Goal: Navigation & Orientation: Find specific page/section

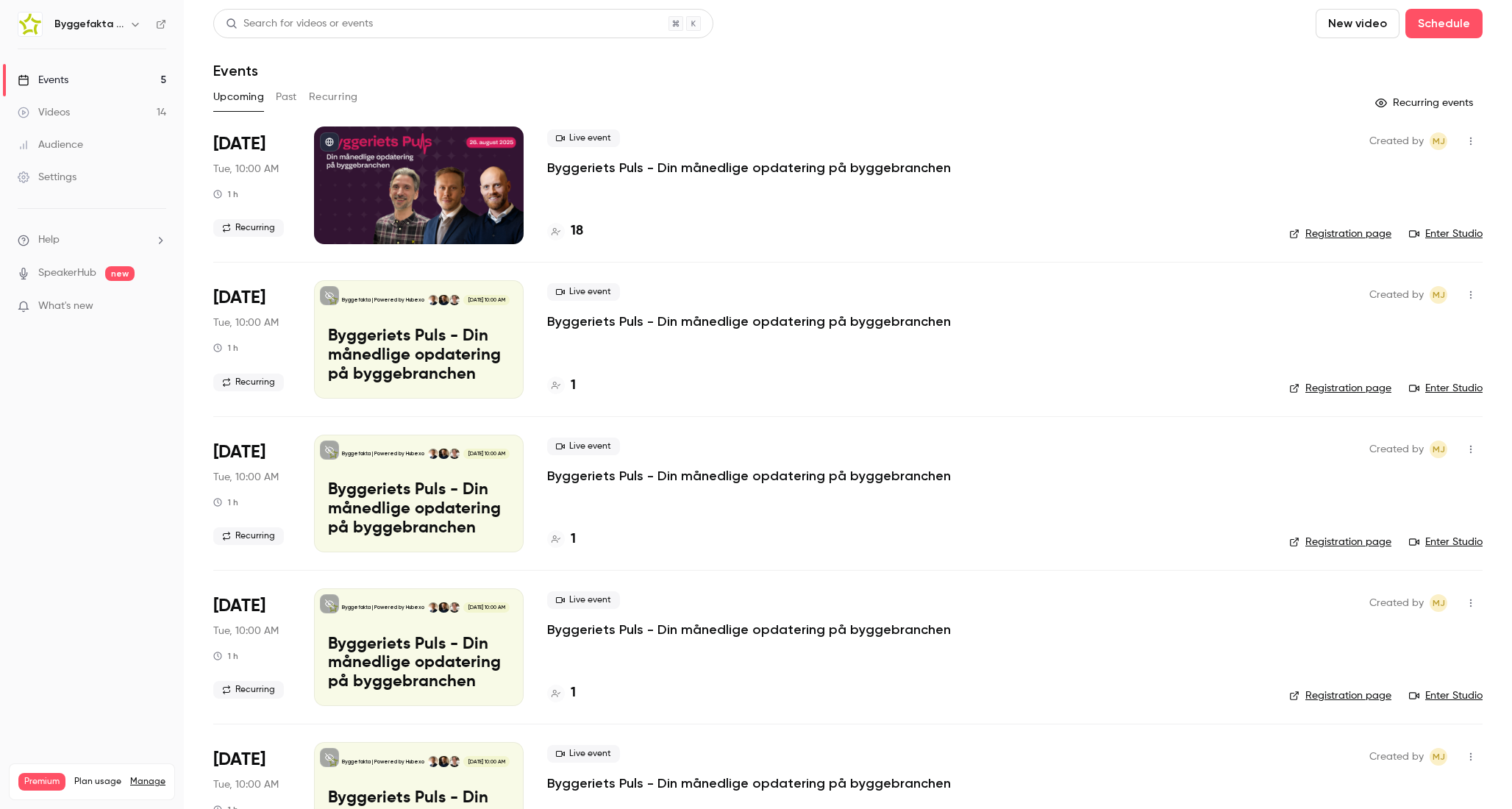
click at [280, 102] on button "Past" at bounding box center [286, 97] width 22 height 23
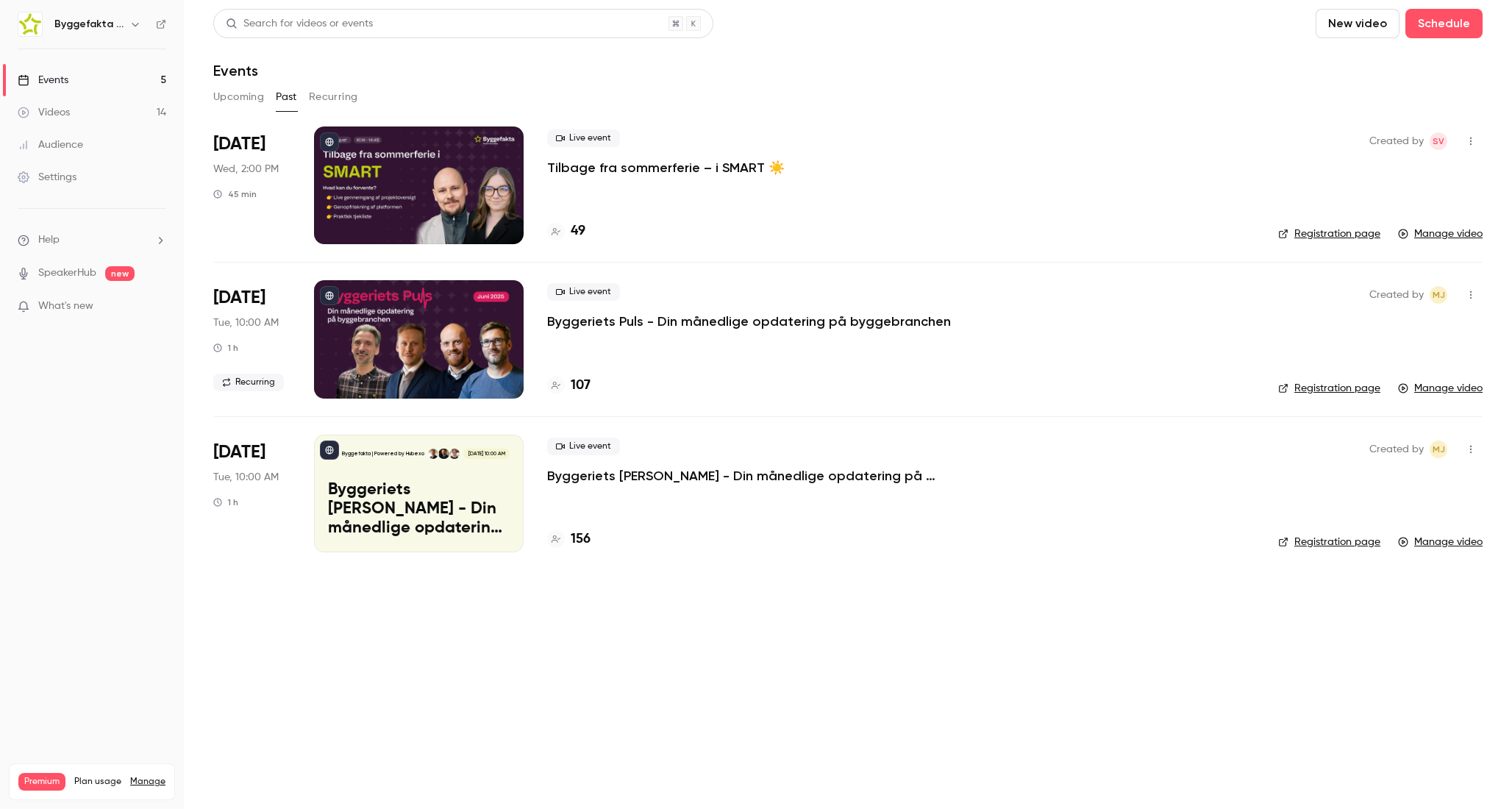
click at [601, 170] on p "Tilbage fra sommerferie – i SMART ☀️" at bounding box center [665, 167] width 237 height 17
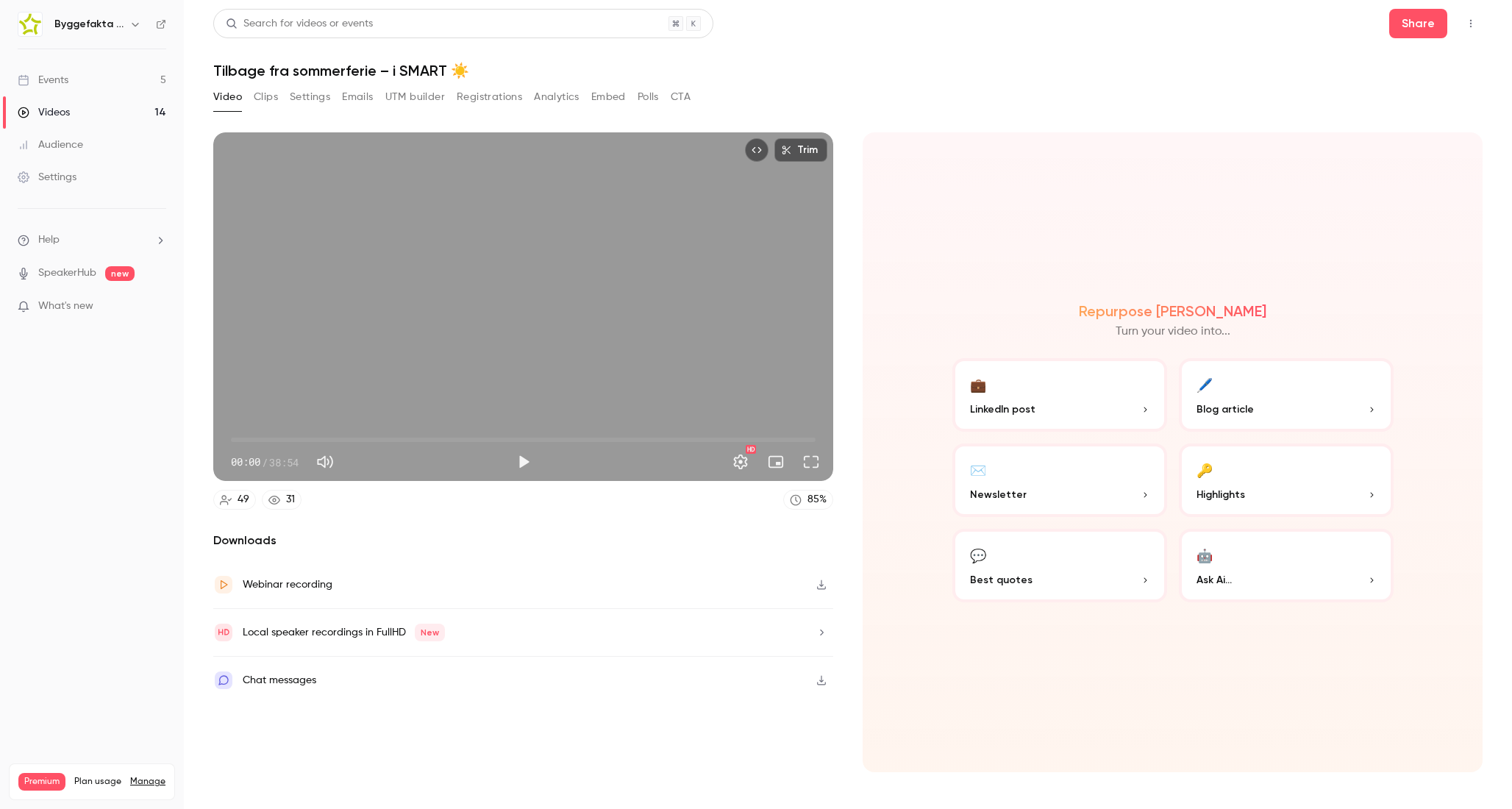
click at [561, 104] on button "Analytics" at bounding box center [556, 97] width 46 height 23
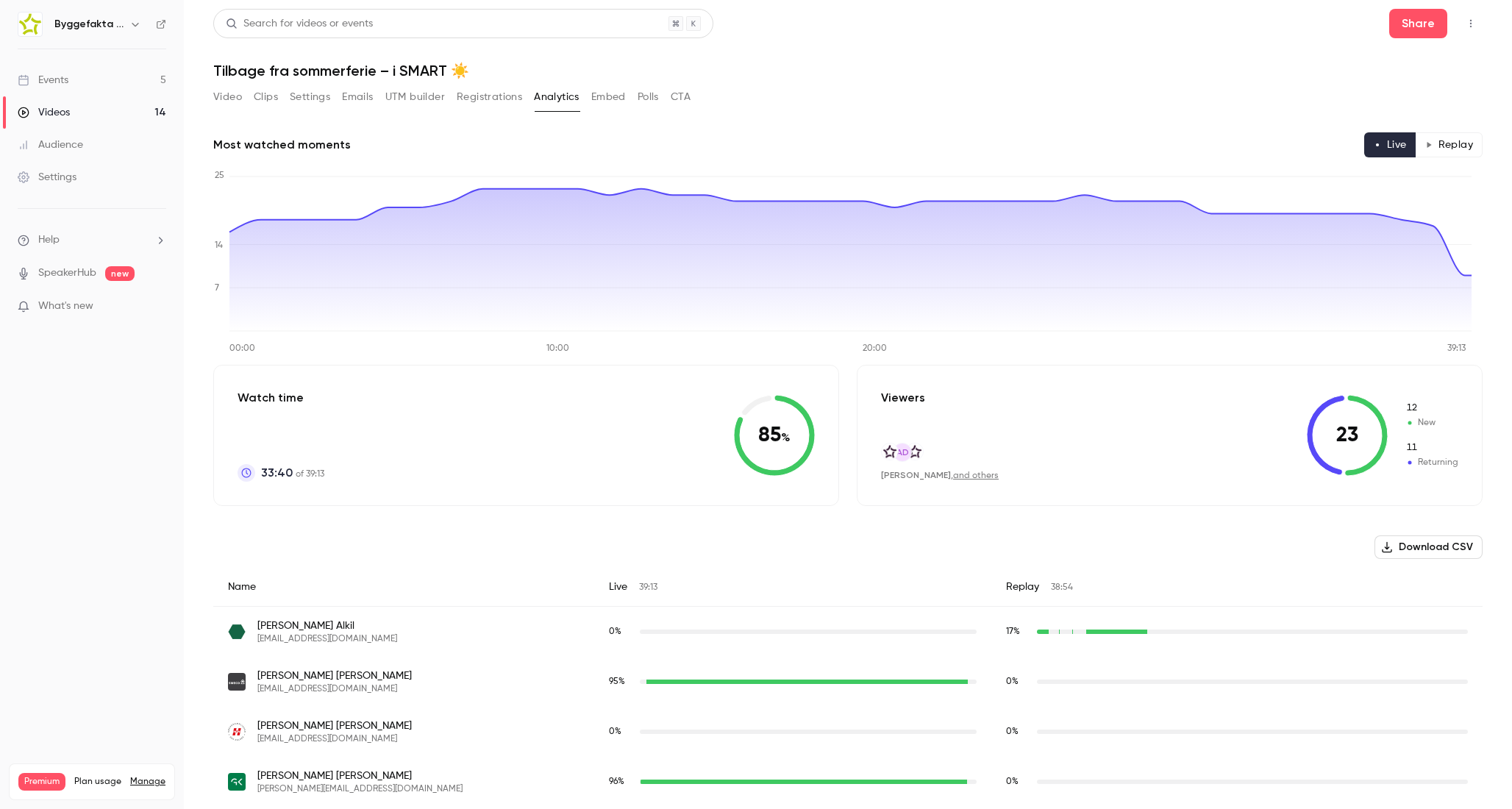
click at [218, 94] on button "Video" at bounding box center [227, 97] width 28 height 23
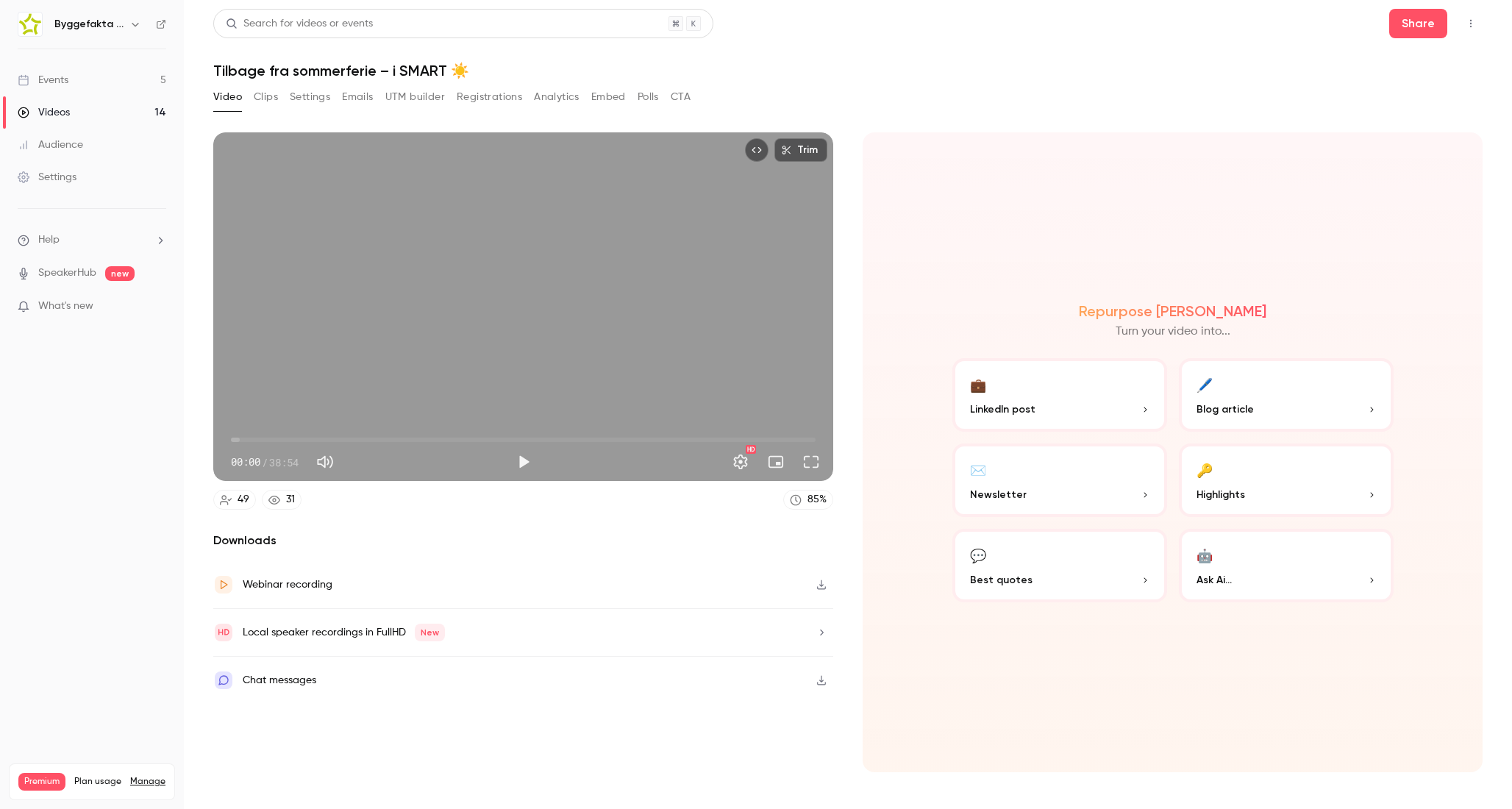
click at [408, 278] on div "Trim 00:00 00:00 / 38:54 HD" at bounding box center [523, 306] width 620 height 349
click at [307, 439] on span "03:25" at bounding box center [523, 439] width 584 height 23
click at [340, 439] on span "05:05" at bounding box center [523, 439] width 584 height 23
click at [389, 437] on span "07:14" at bounding box center [523, 439] width 584 height 23
click at [490, 436] on span "10:31" at bounding box center [523, 439] width 584 height 23
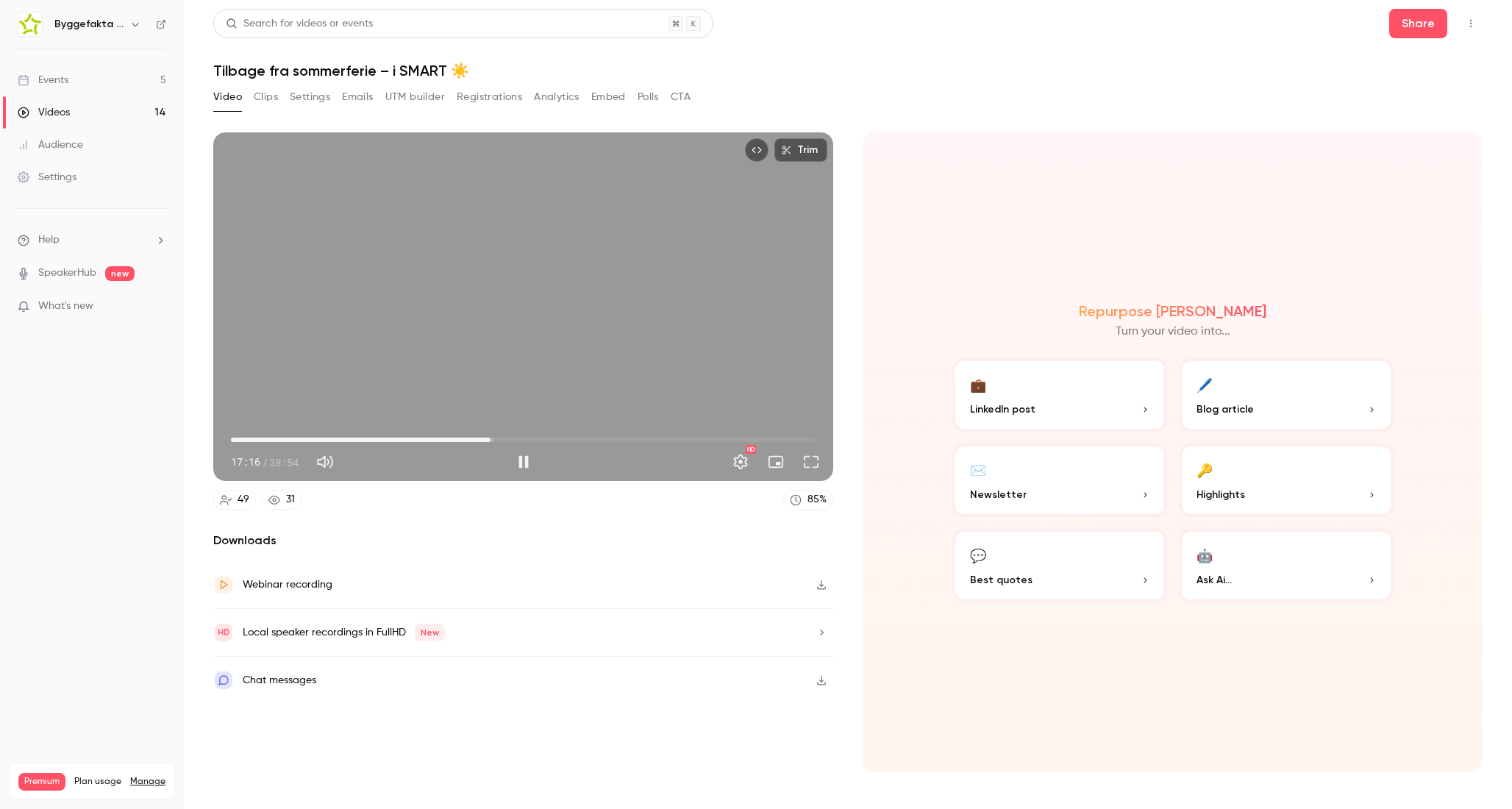
click at [651, 433] on span "17:16" at bounding box center [523, 439] width 584 height 23
click at [708, 436] on span "27:57" at bounding box center [523, 439] width 584 height 23
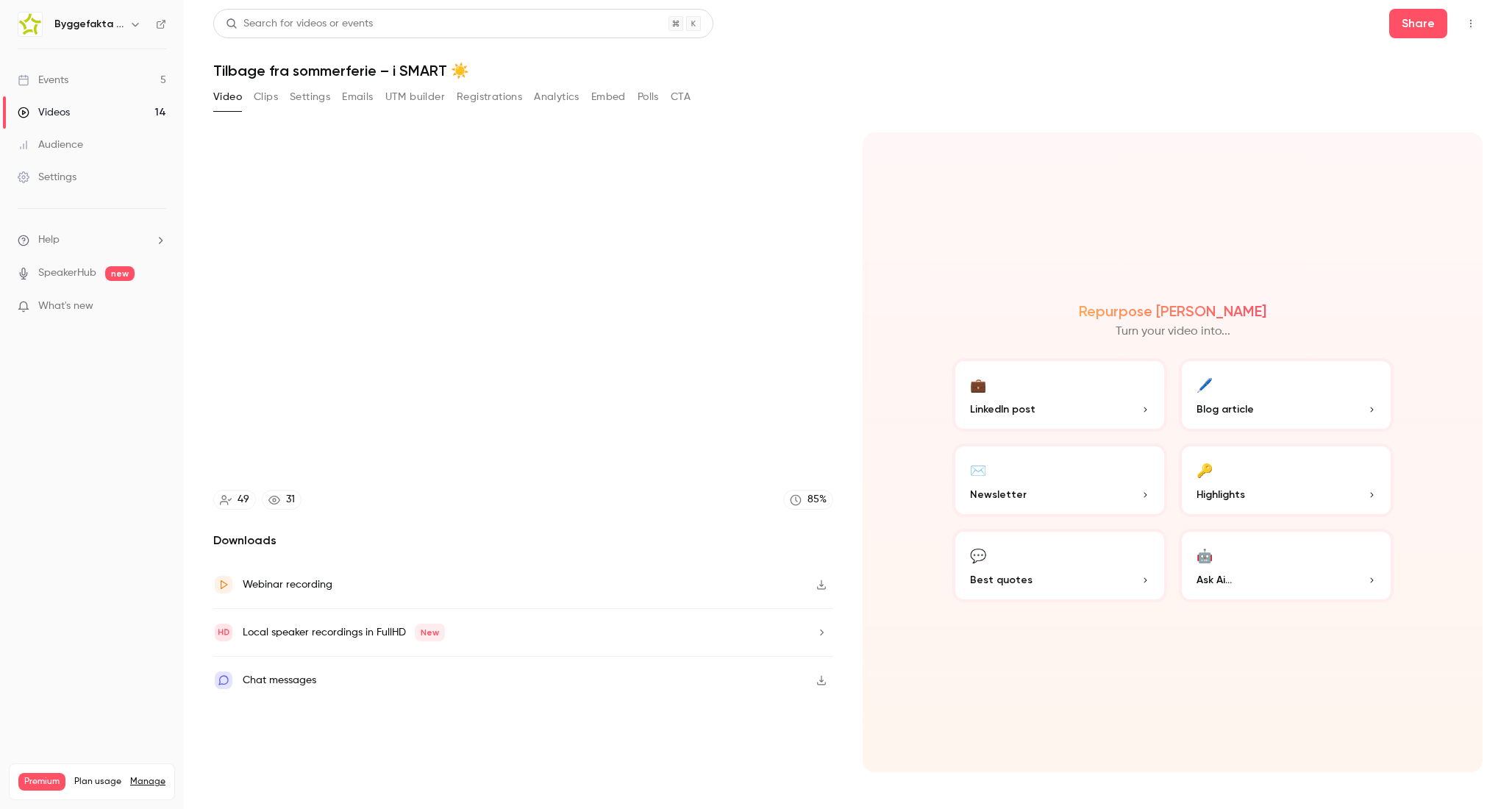
type input "******"
click at [511, 93] on button "Registrations" at bounding box center [489, 97] width 66 height 23
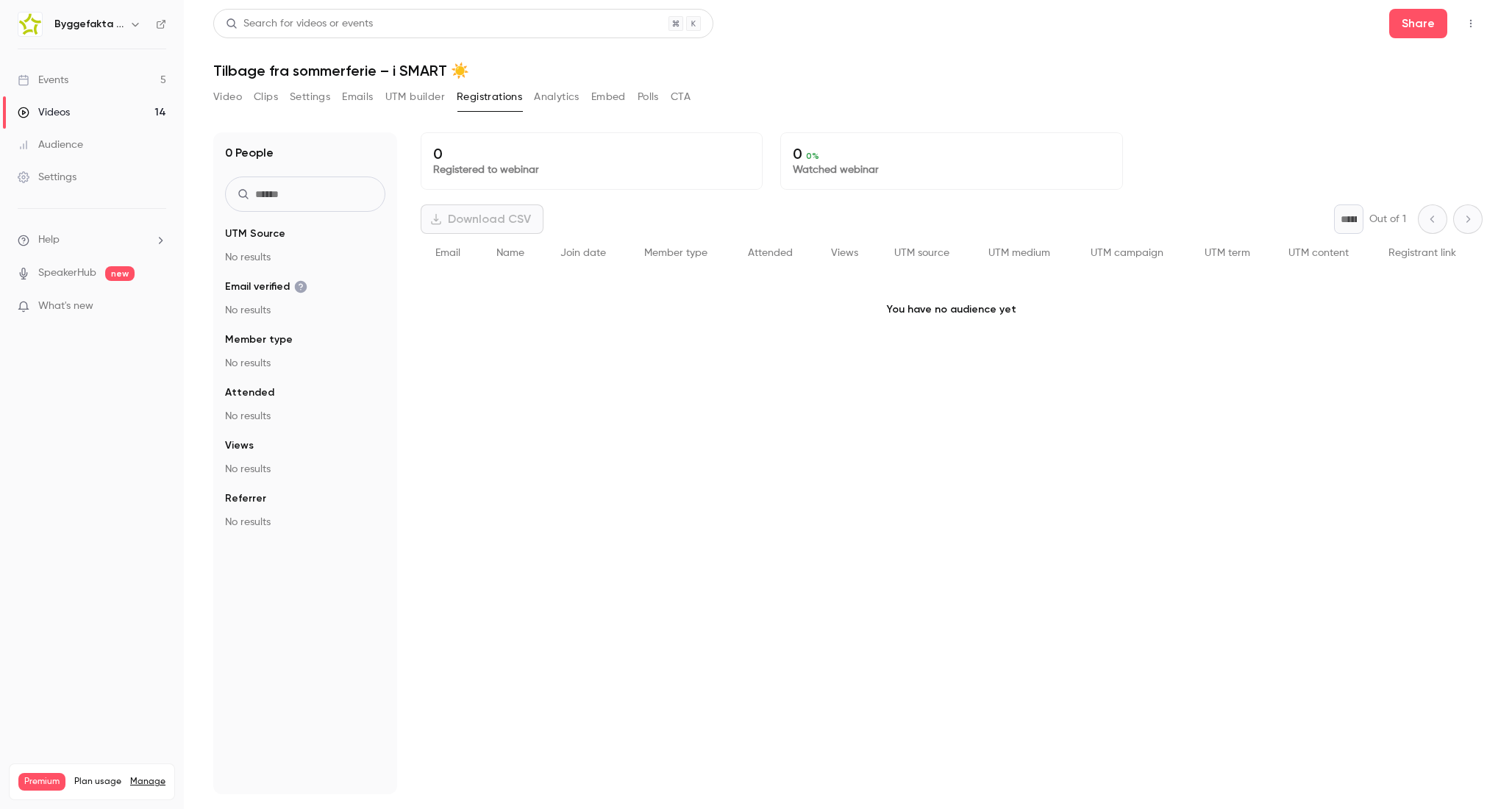
click at [570, 95] on button "Analytics" at bounding box center [556, 97] width 46 height 23
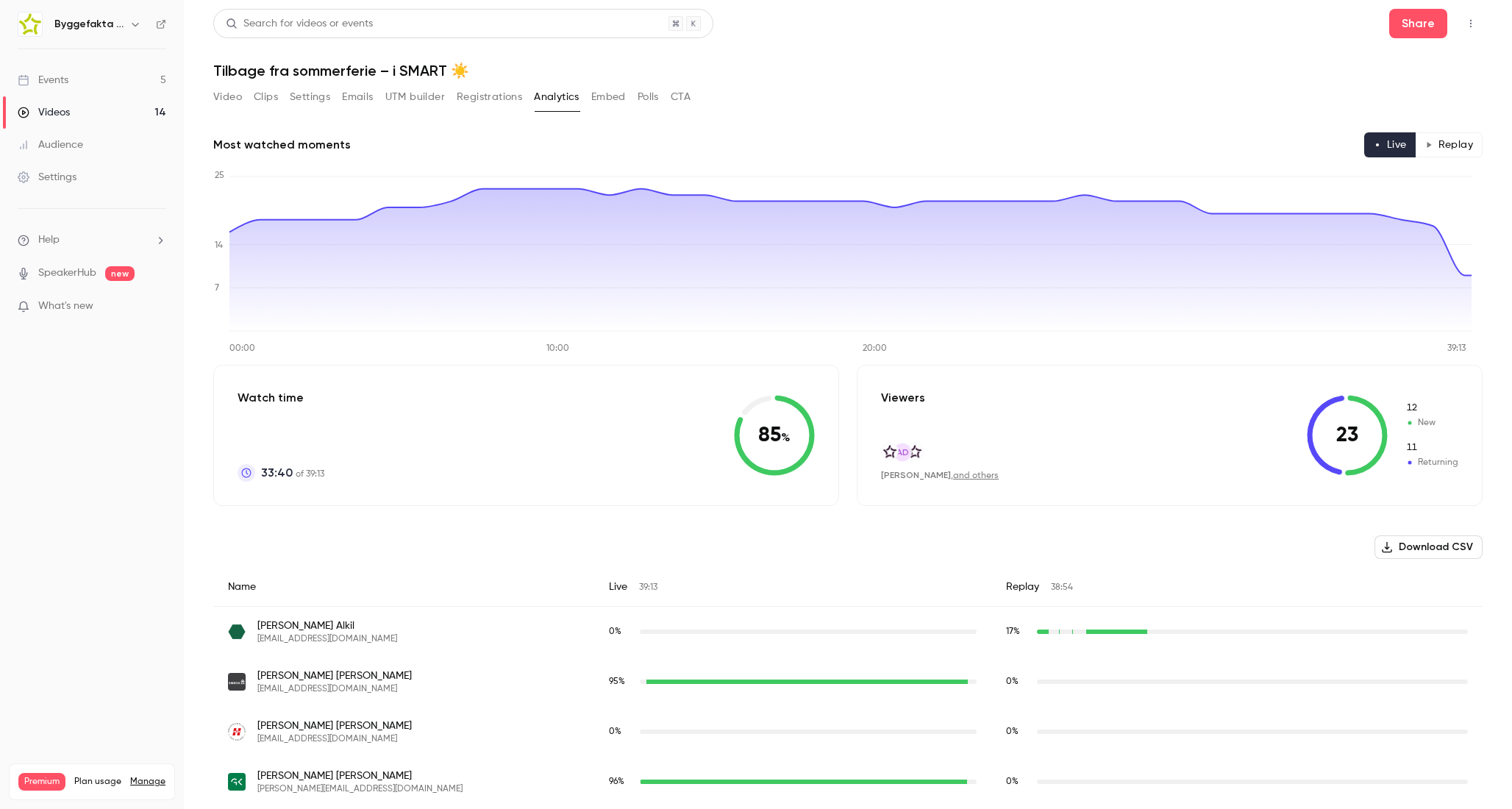
click at [513, 96] on button "Registrations" at bounding box center [489, 97] width 66 height 23
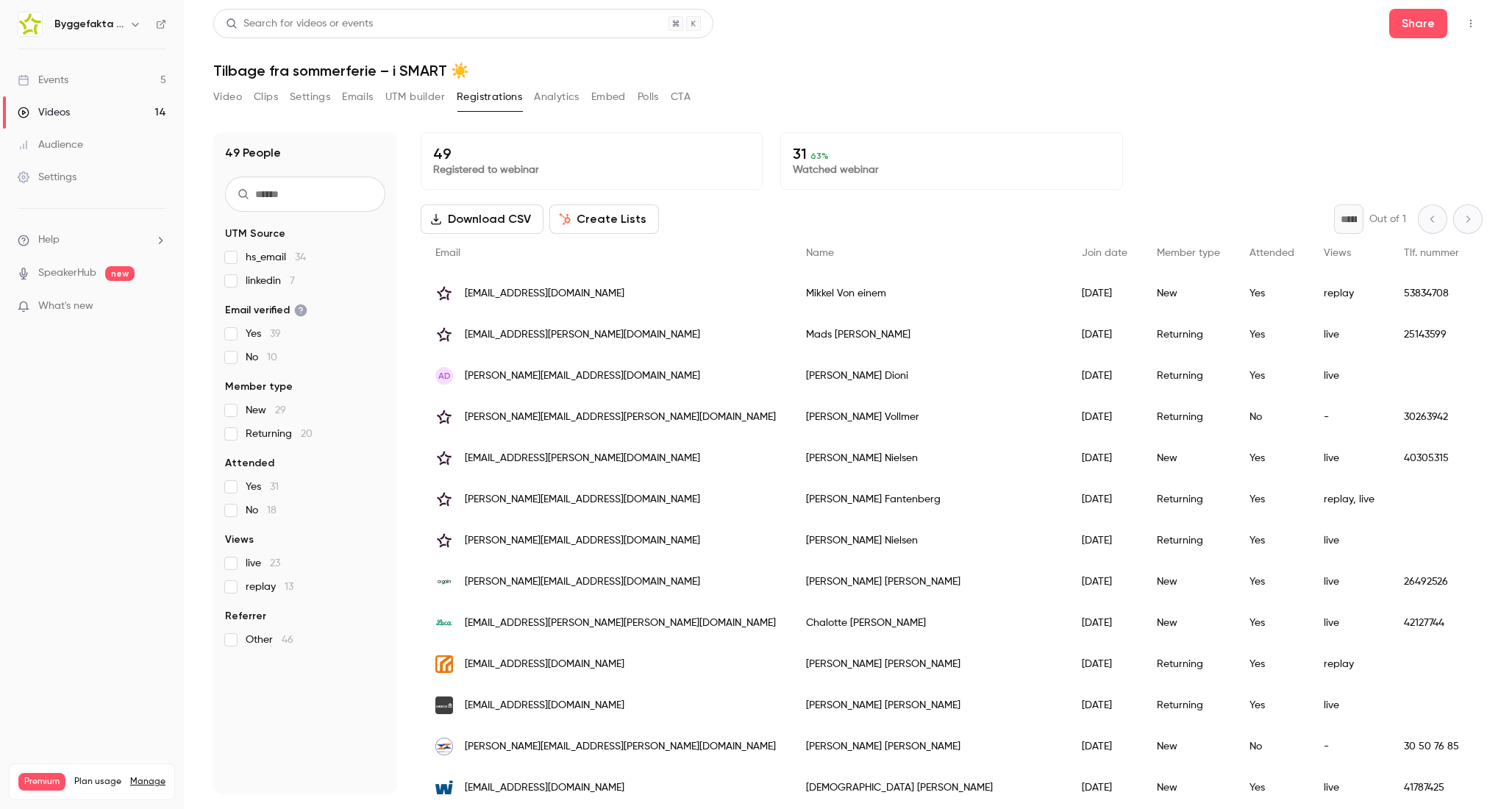
click at [235, 593] on label "replay 13" at bounding box center [305, 587] width 161 height 15
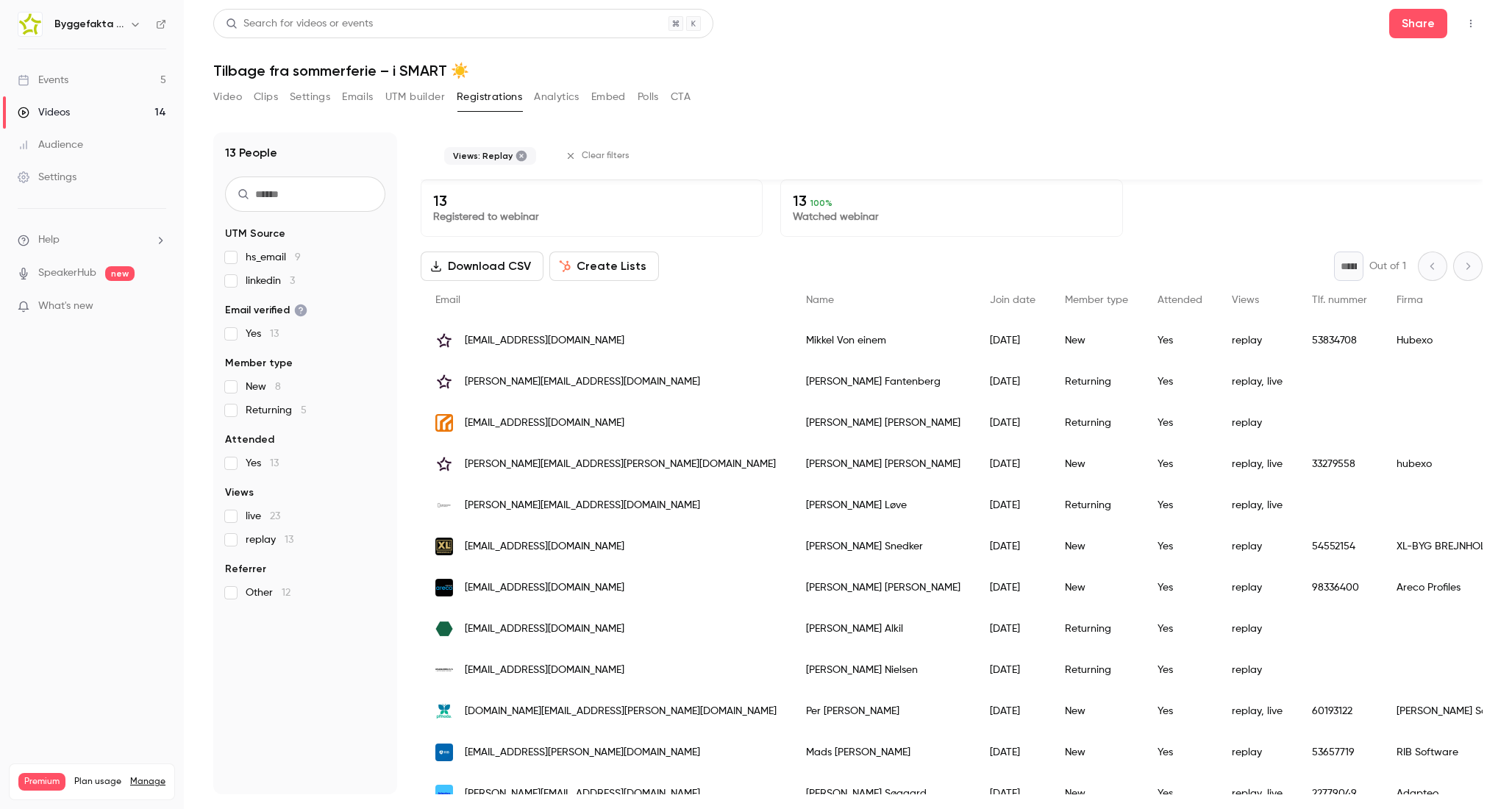
scroll to position [72, 0]
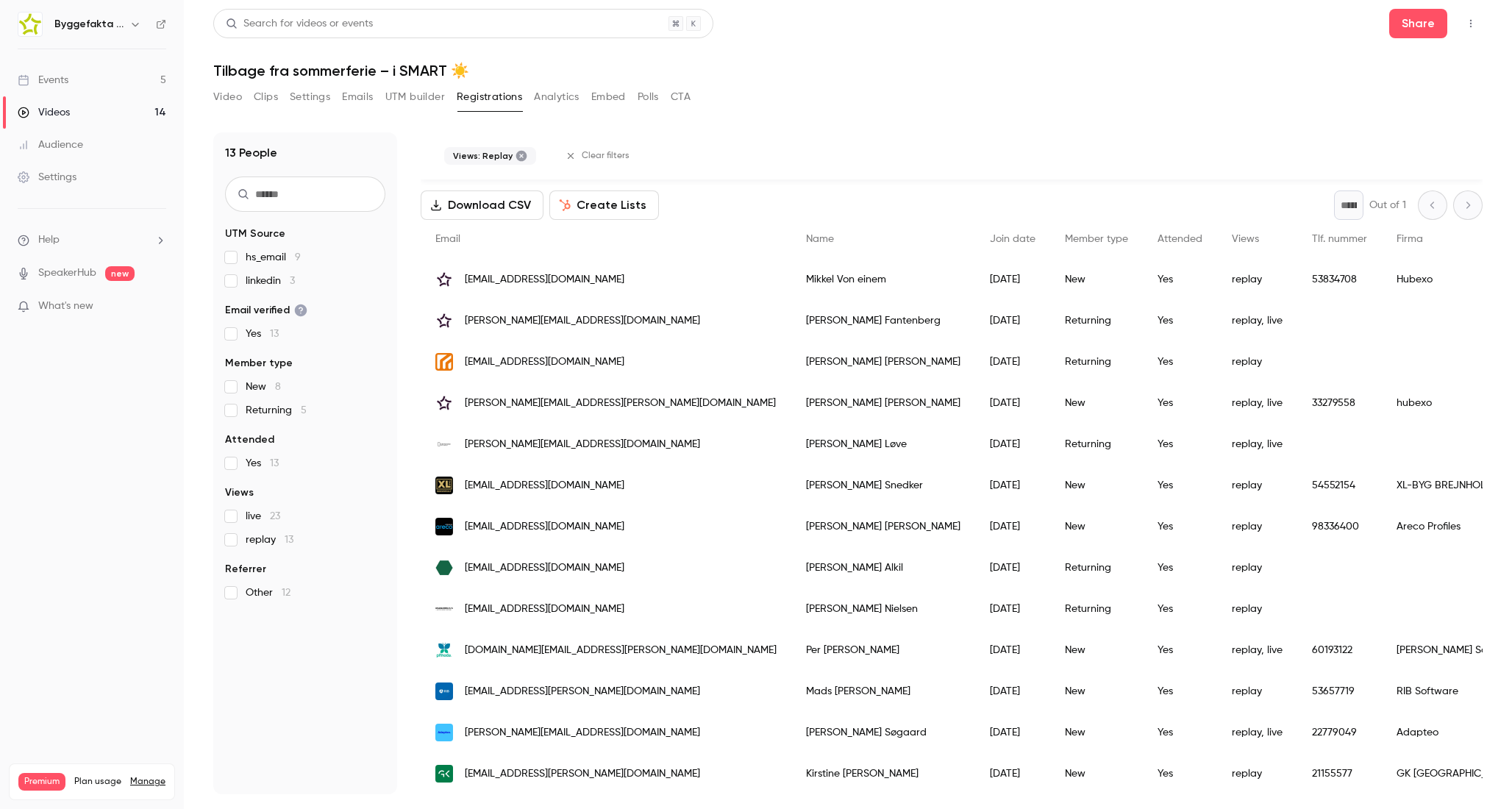
click at [237, 537] on label "replay 13" at bounding box center [305, 540] width 161 height 15
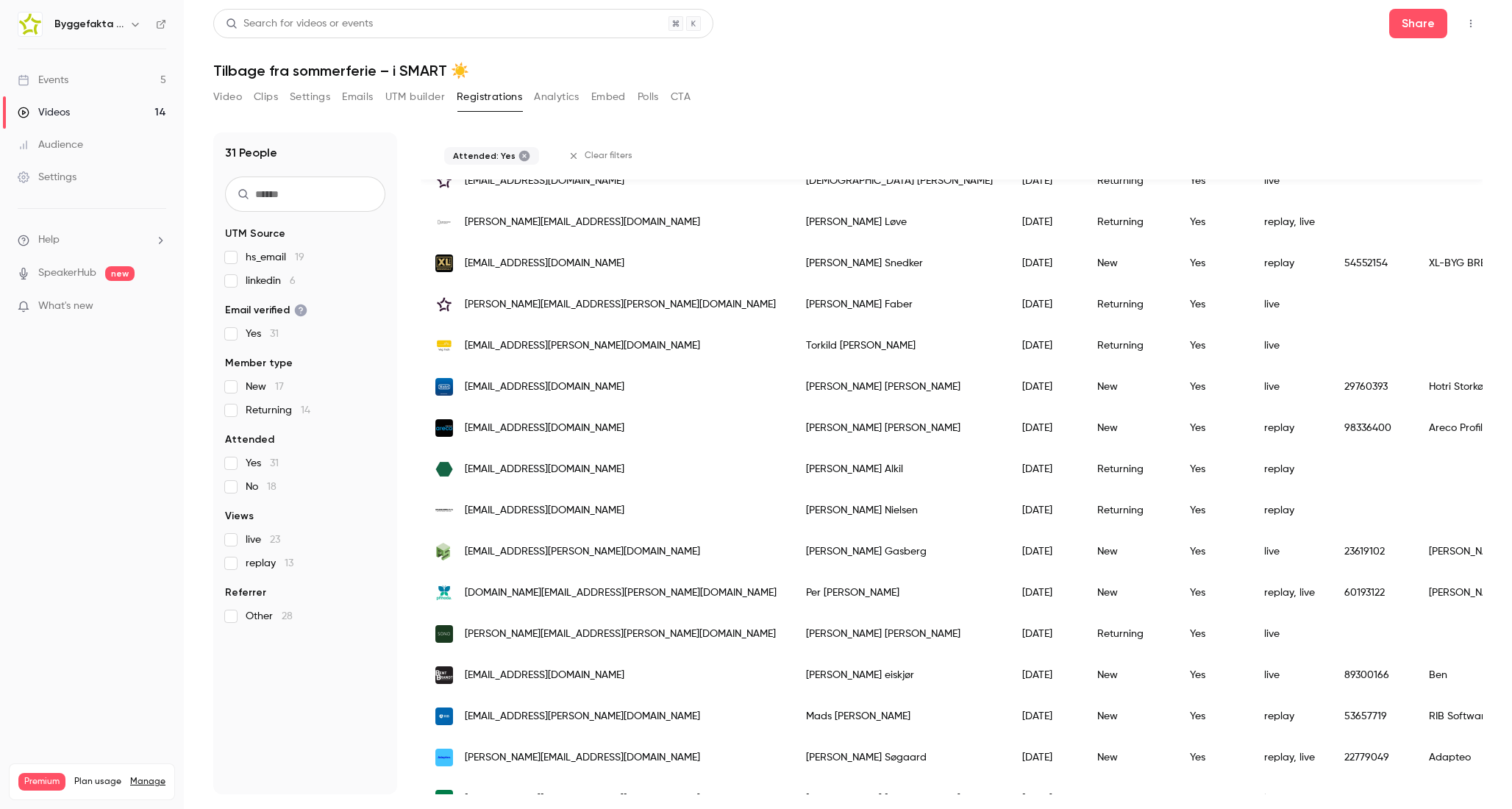
scroll to position [813, 0]
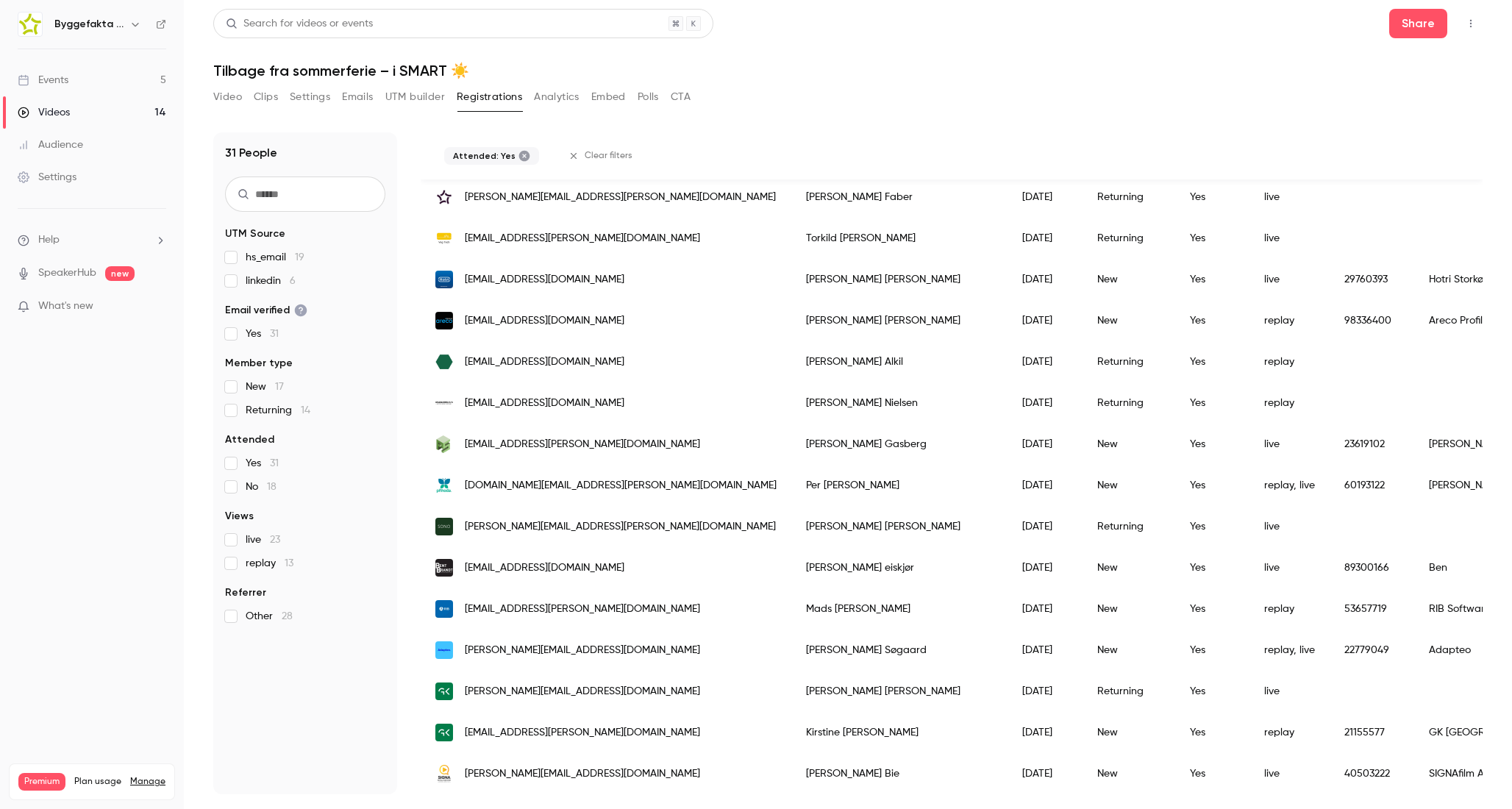
click at [231, 456] on label "Yes 31" at bounding box center [305, 464] width 161 height 15
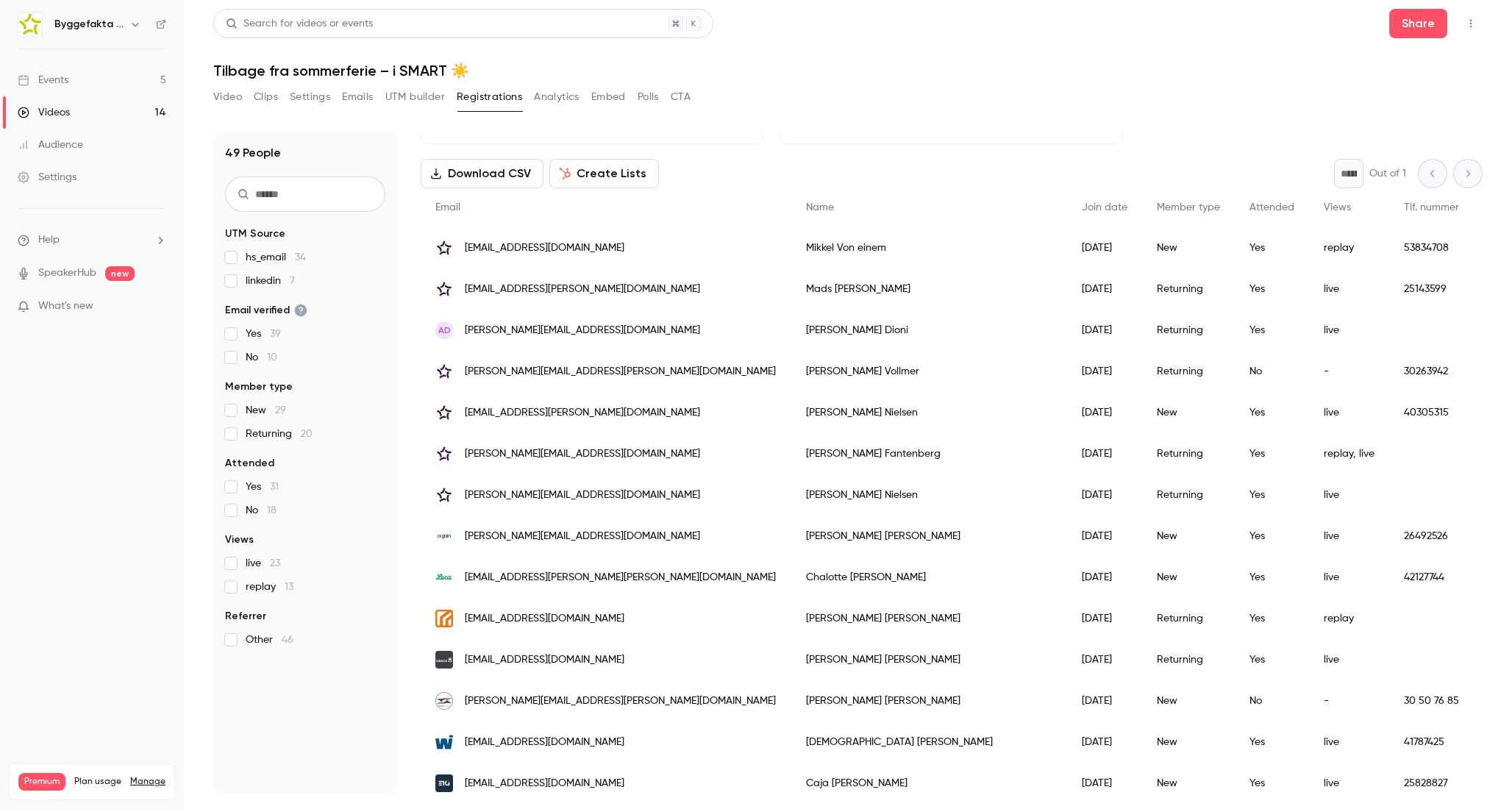
scroll to position [475, 0]
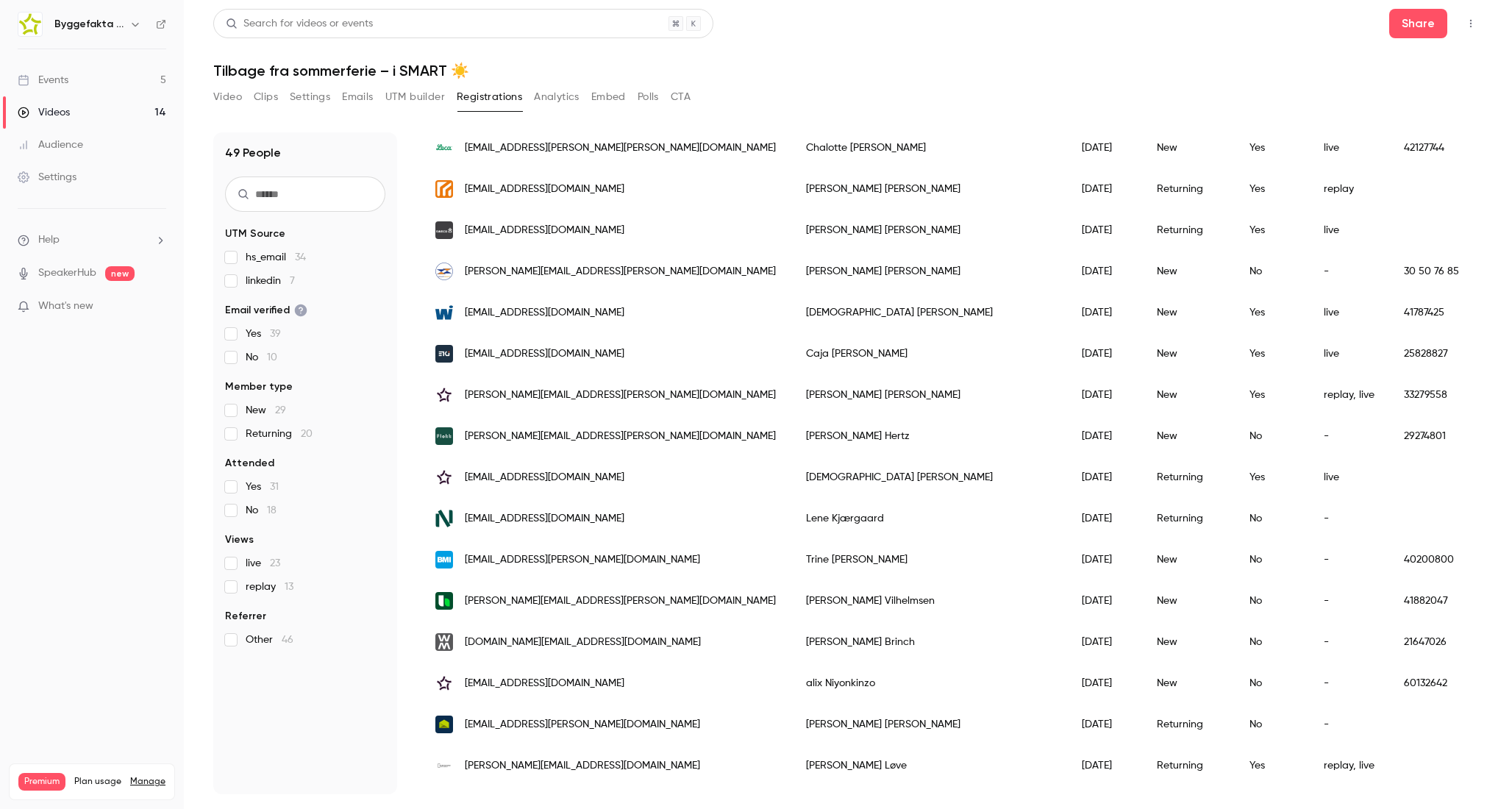
click at [255, 434] on span "Returning 20" at bounding box center [279, 434] width 67 height 15
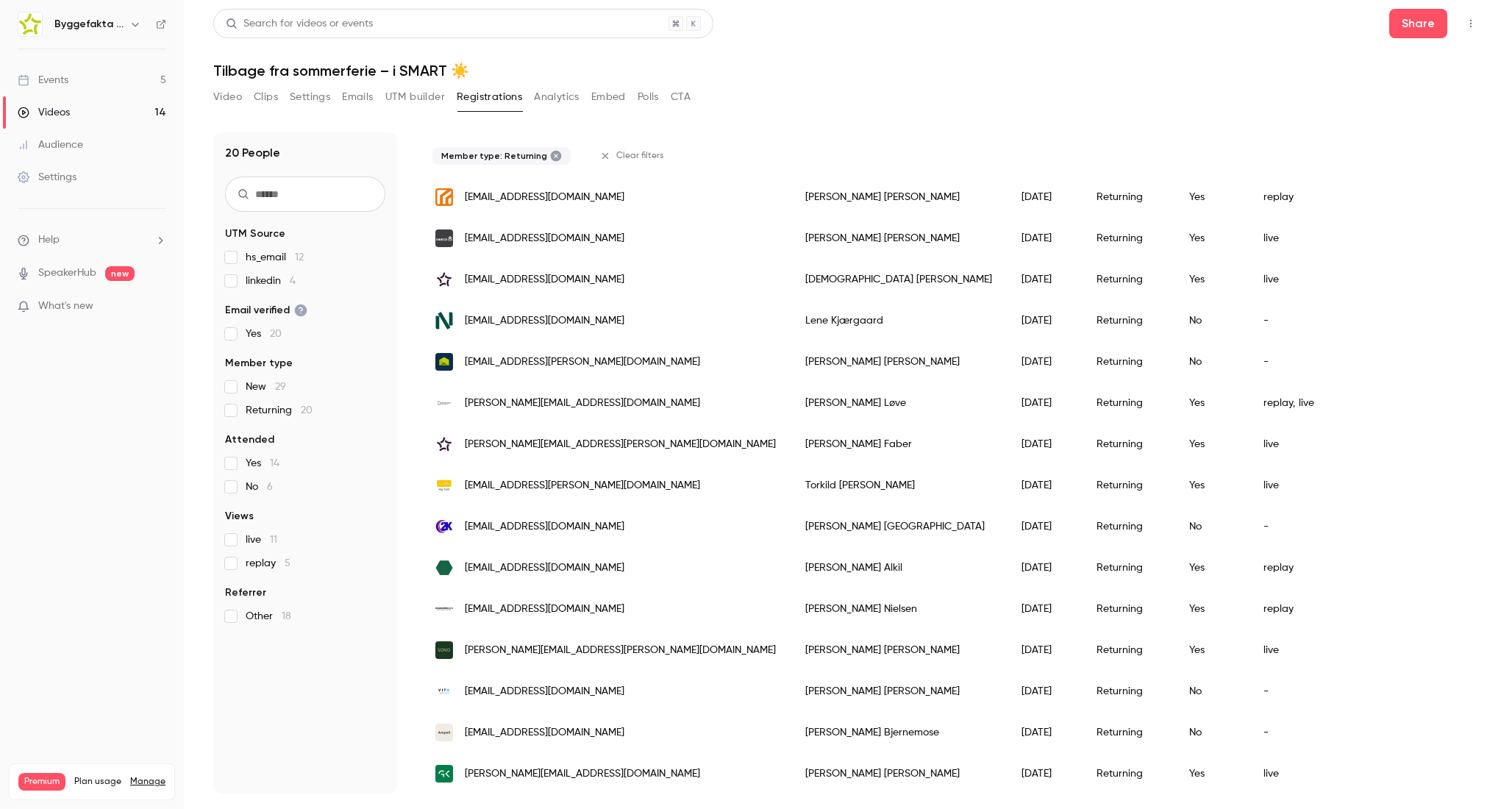
scroll to position [0, 0]
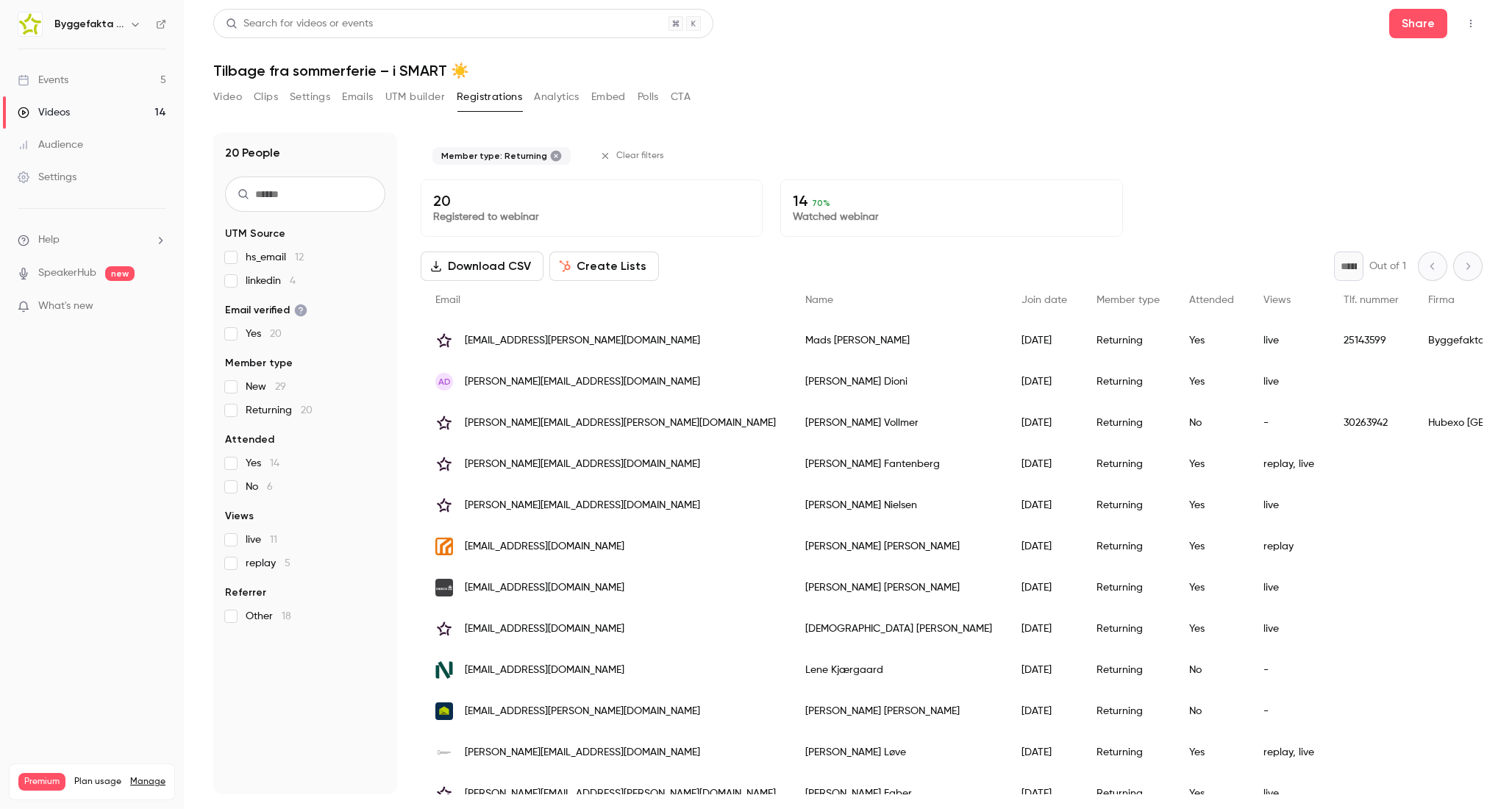
click at [240, 410] on label "Returning 20" at bounding box center [305, 410] width 161 height 15
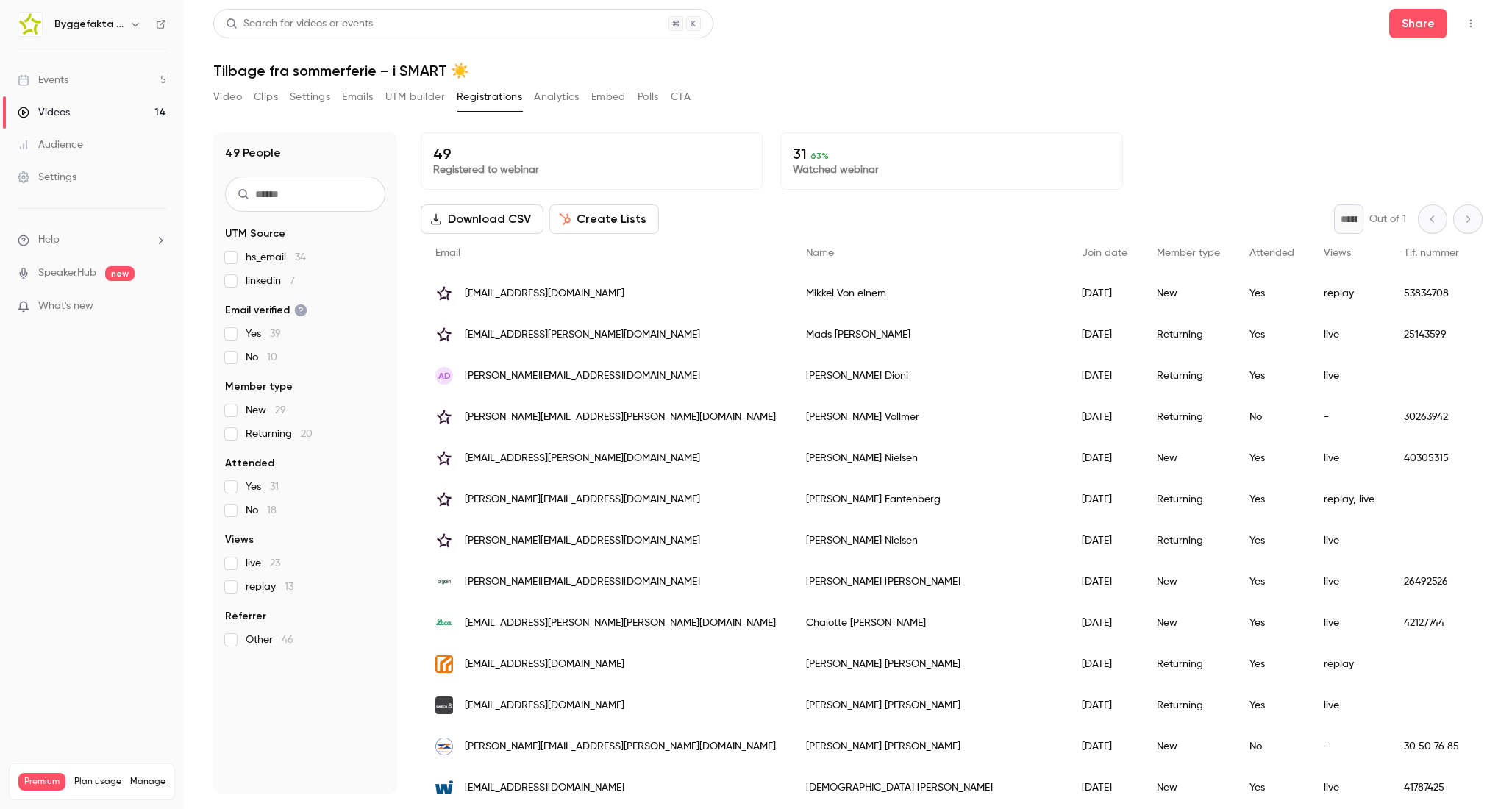
click at [270, 629] on fieldset "Referrer Other 46" at bounding box center [305, 628] width 161 height 38
click at [267, 649] on div "49 People UTM Source hs_email 34 linkedin 7 Email verified Yes 39 No 10 Member …" at bounding box center [305, 463] width 184 height 662
click at [269, 633] on span "Other 46" at bounding box center [269, 640] width 47 height 15
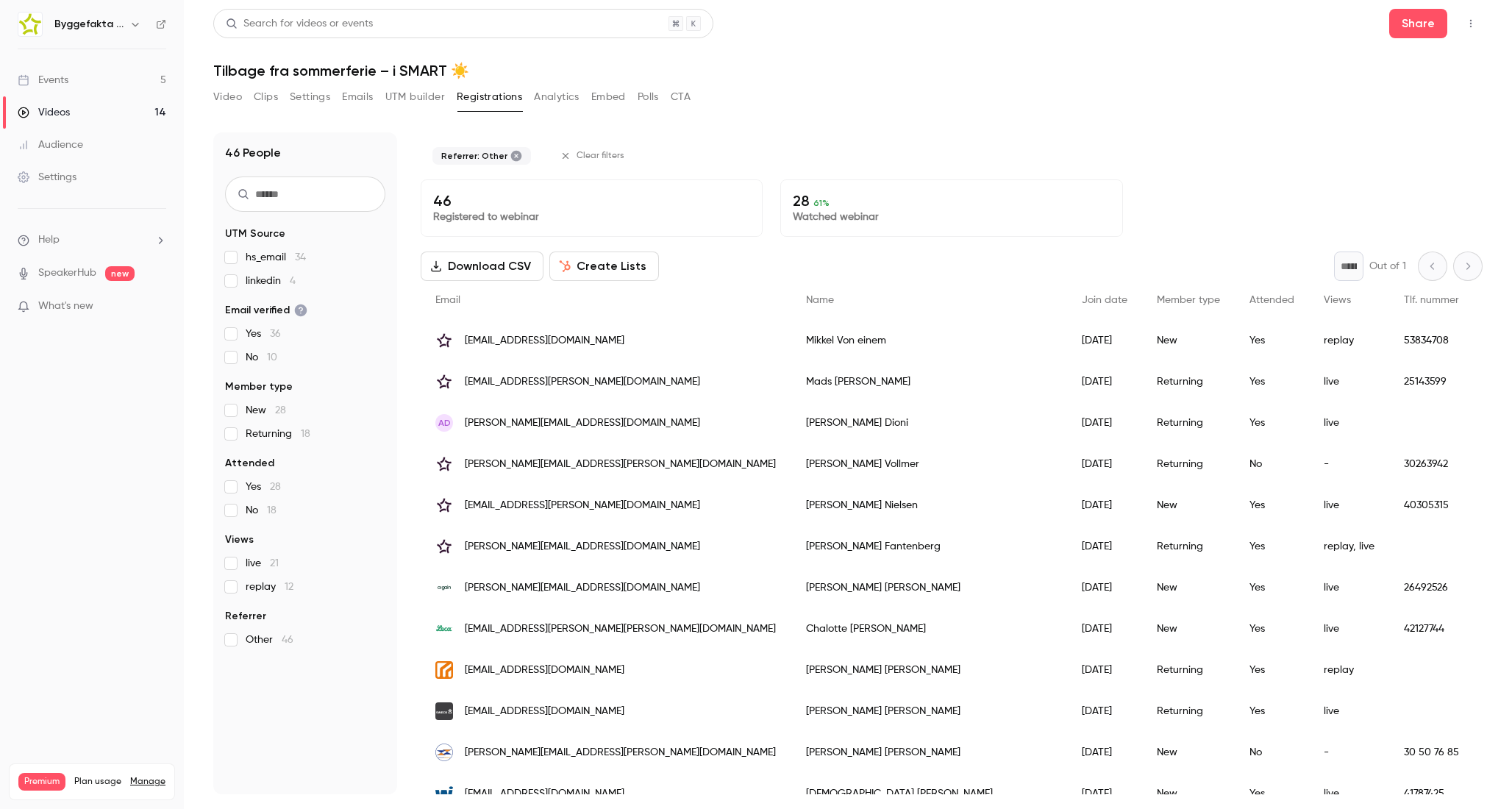
click at [267, 637] on span "Other 46" at bounding box center [269, 640] width 47 height 15
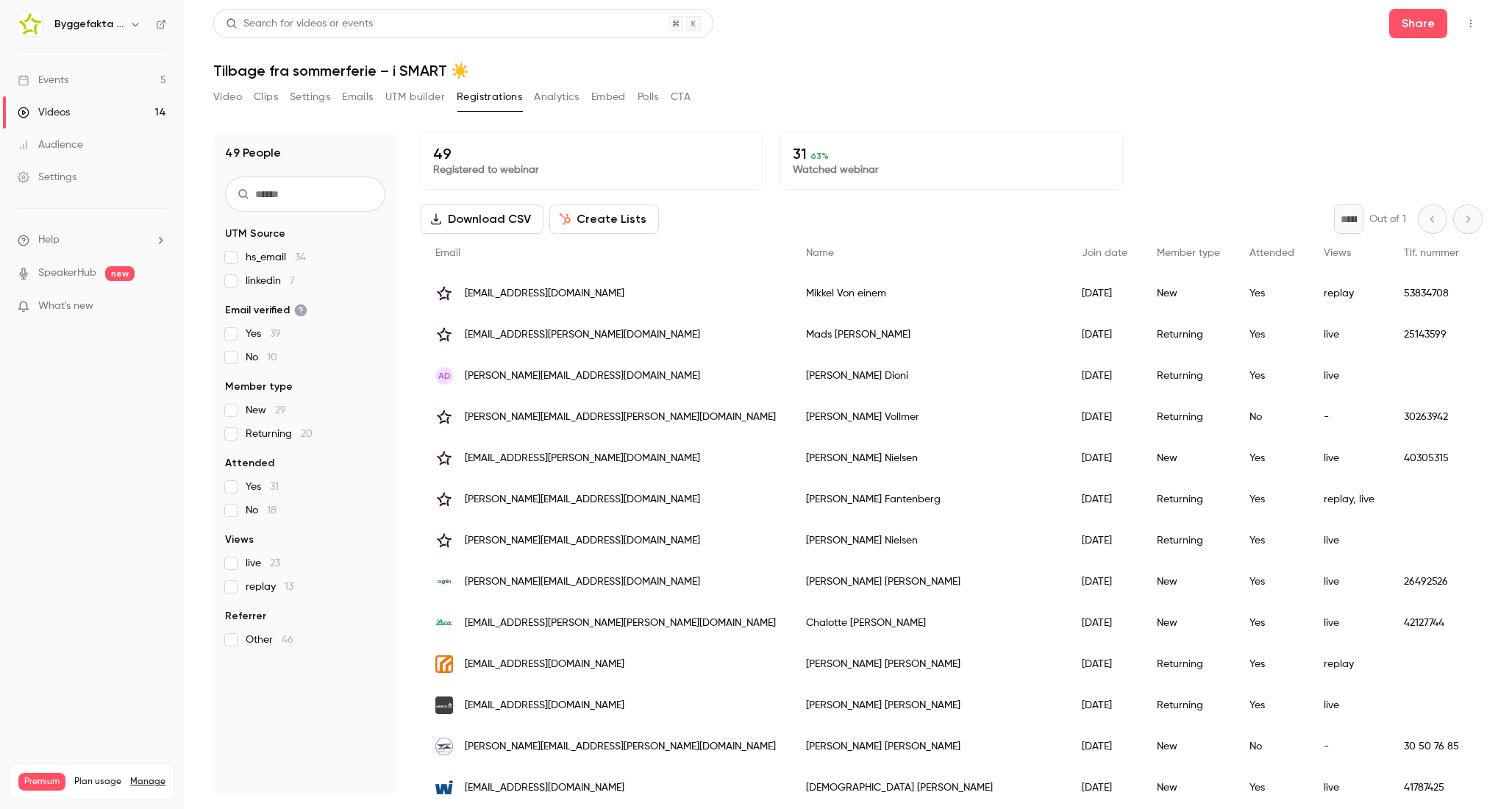
click at [565, 97] on button "Analytics" at bounding box center [556, 97] width 46 height 23
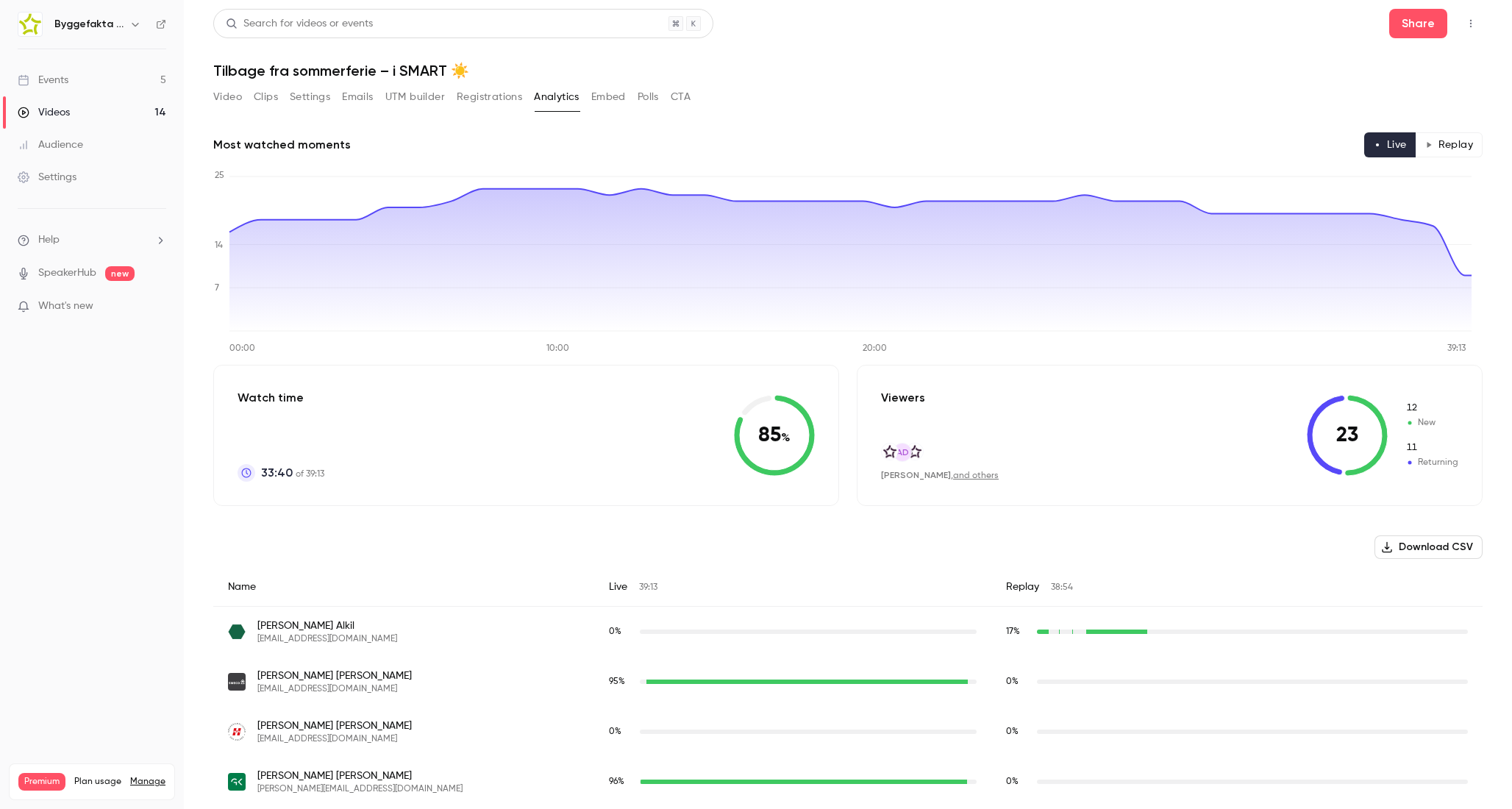
scroll to position [190, 0]
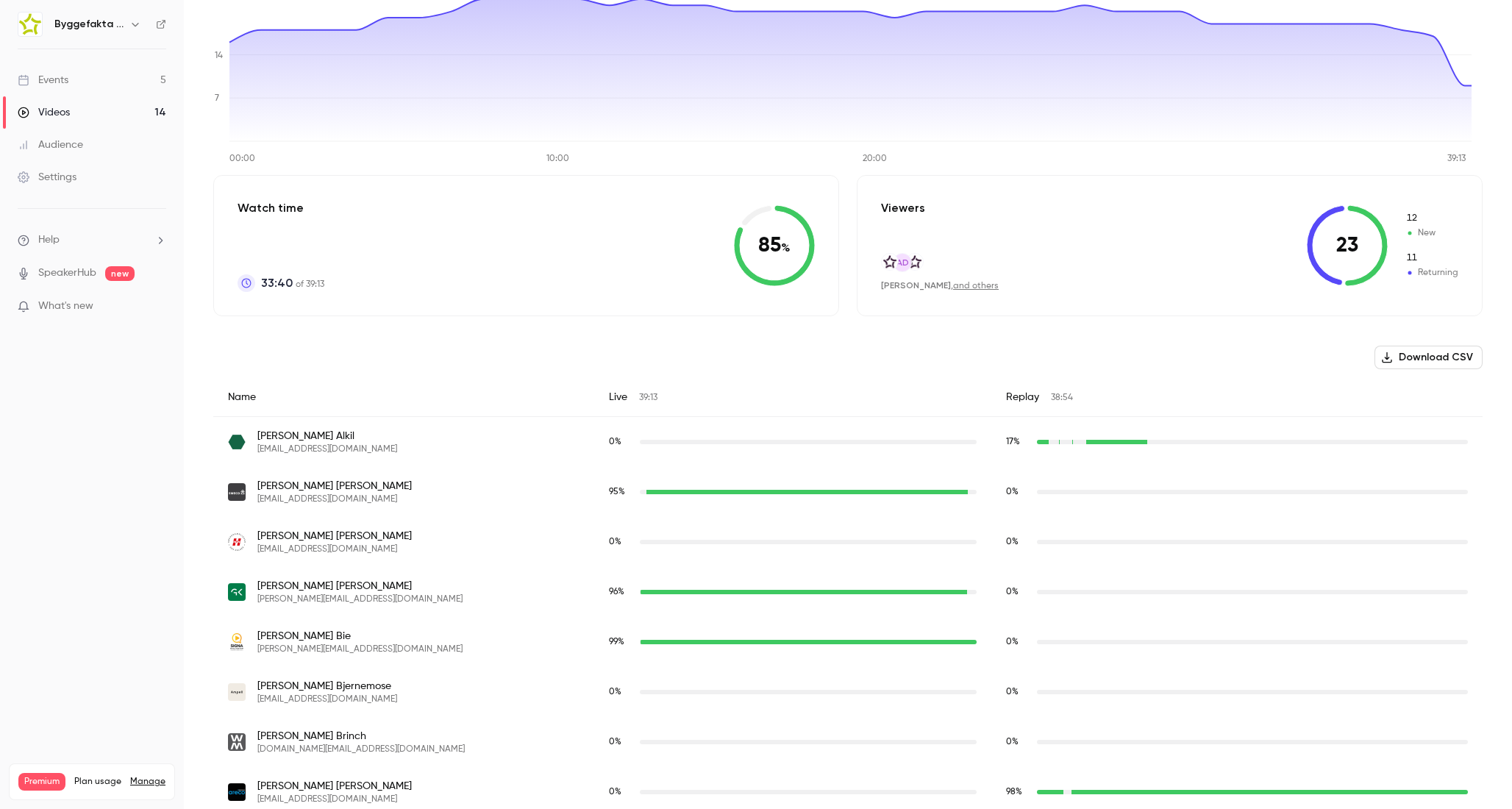
click at [957, 319] on div "Most watched moments Live Replay 00:00 10:00 20:00 39:13 0 7 14 25 Watch time 3…" at bounding box center [847, 811] width 1269 height 1736
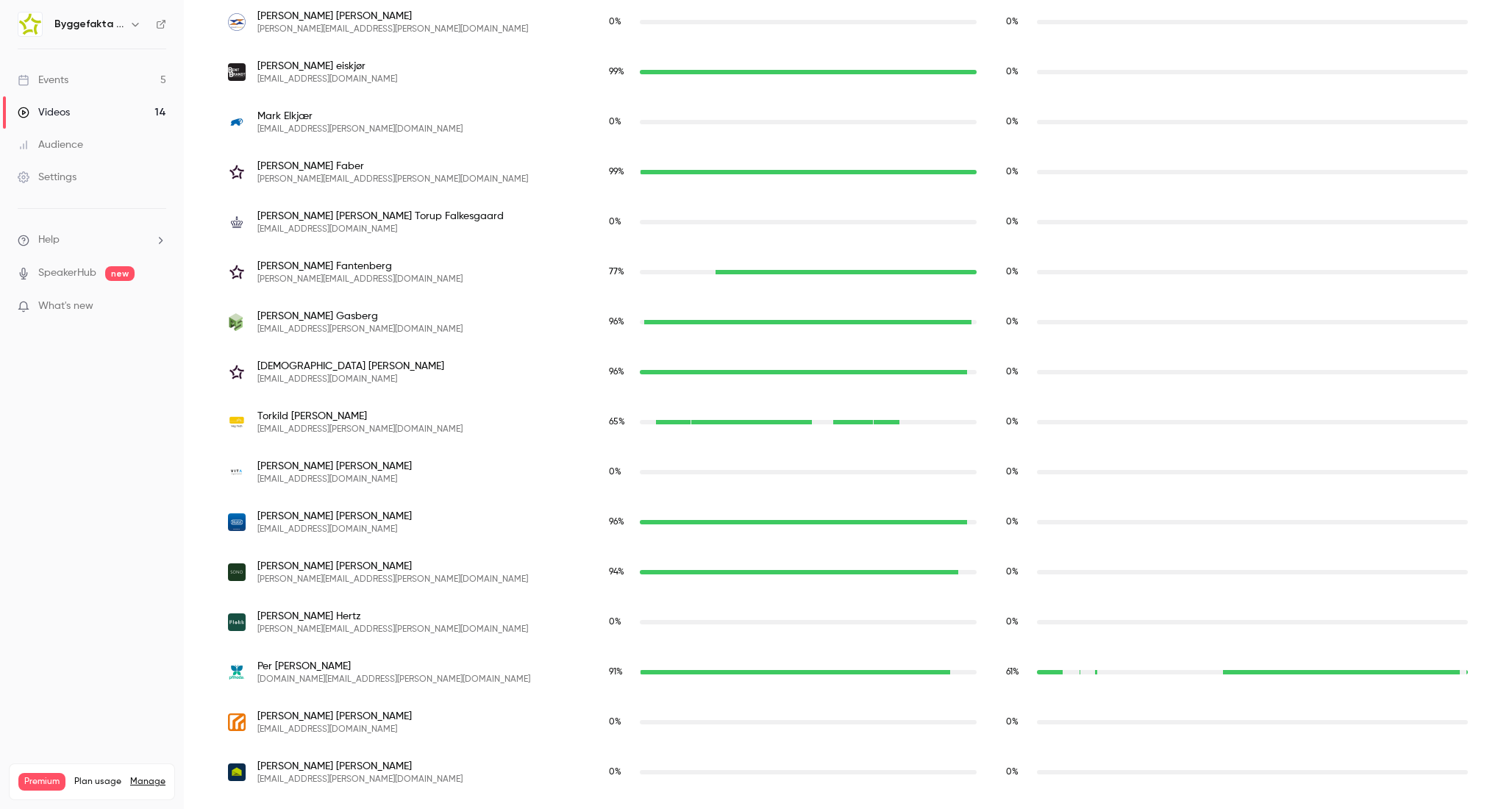
click at [523, 477] on div "Peter Hansen pha@vitaing.dk" at bounding box center [404, 472] width 351 height 27
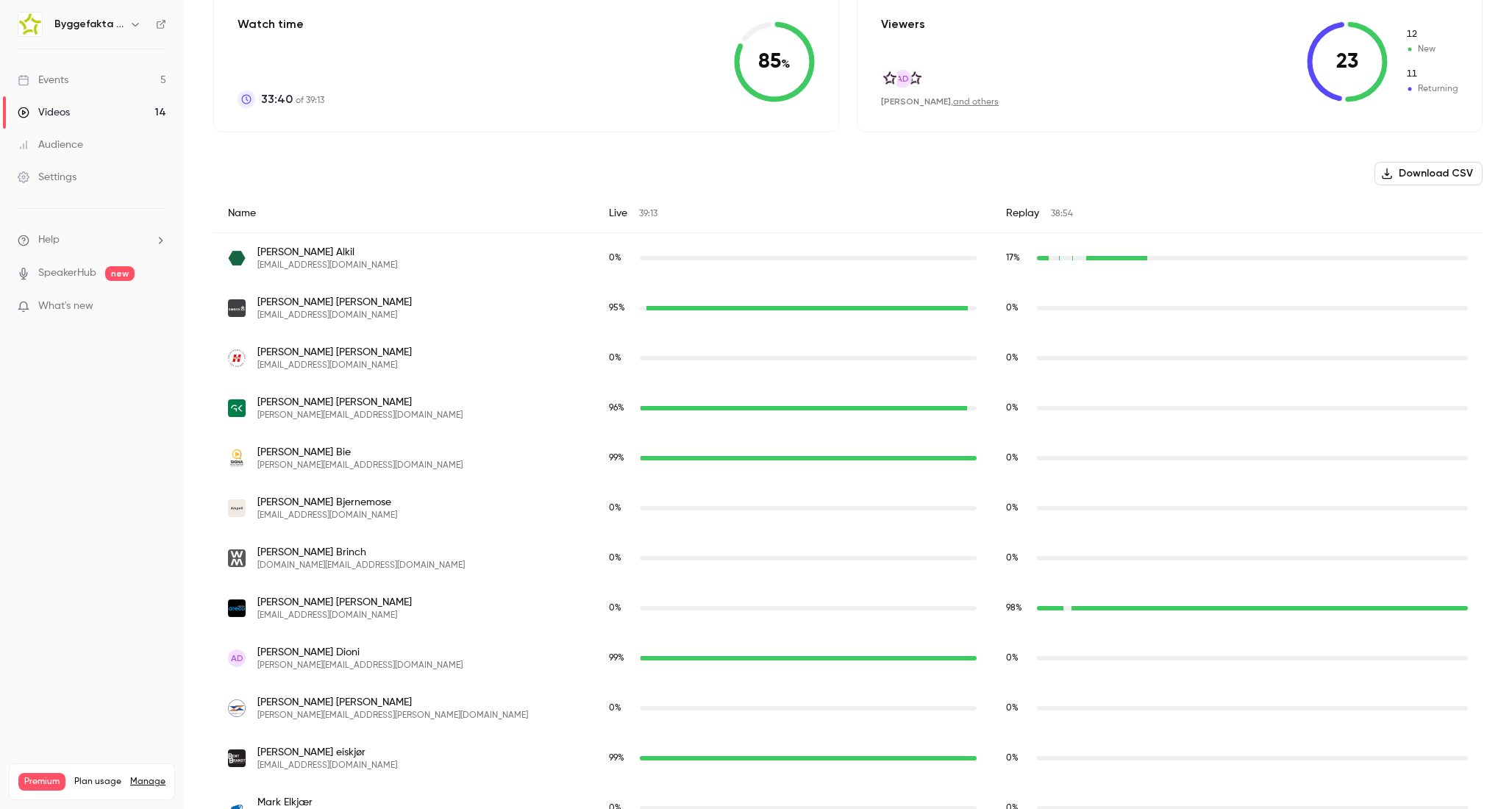
scroll to position [393, 0]
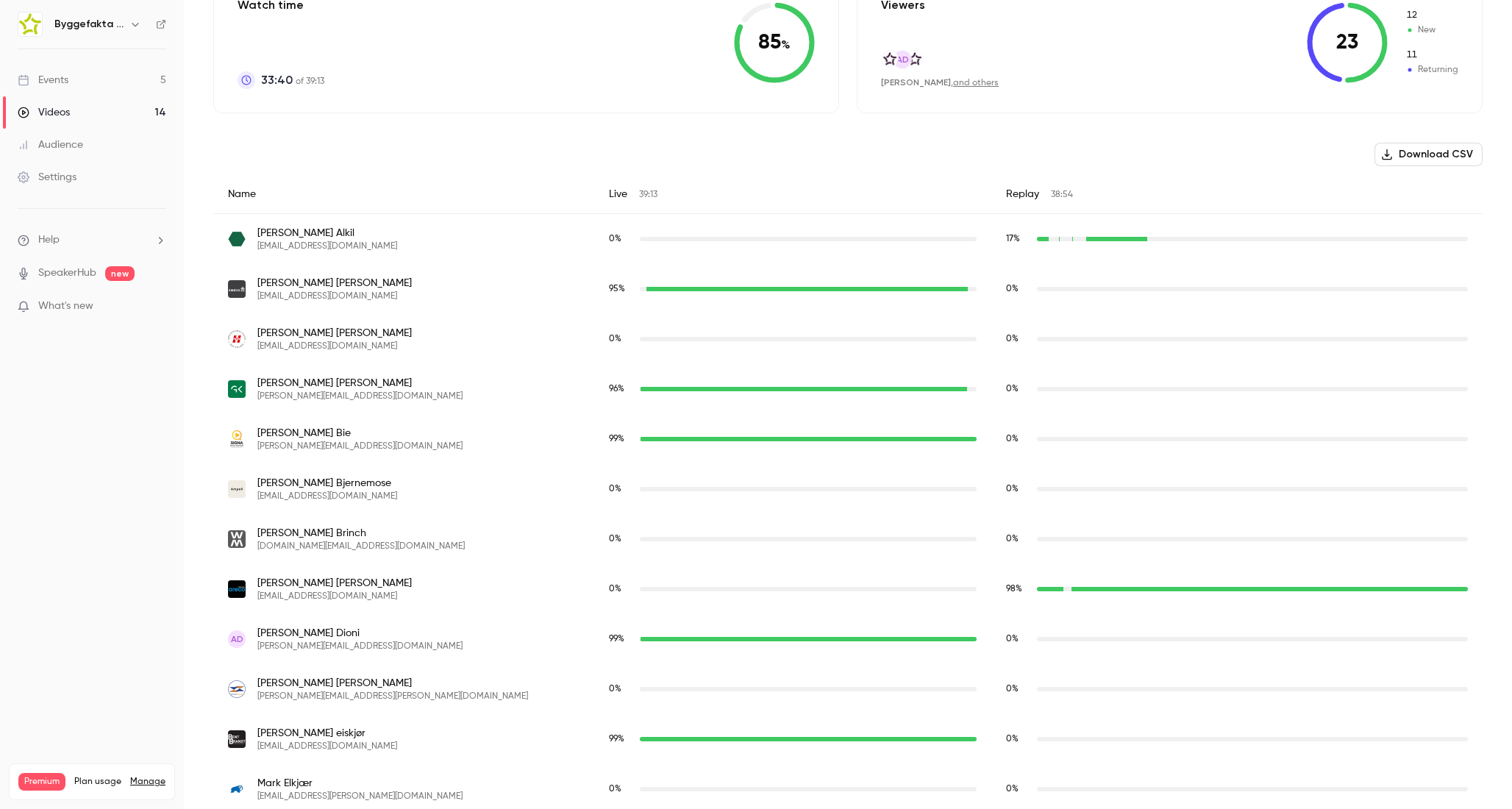
drag, startPoint x: 1038, startPoint y: 583, endPoint x: 1343, endPoint y: 595, distance: 305.2
click at [1343, 595] on div "98 %" at bounding box center [1237, 589] width 462 height 13
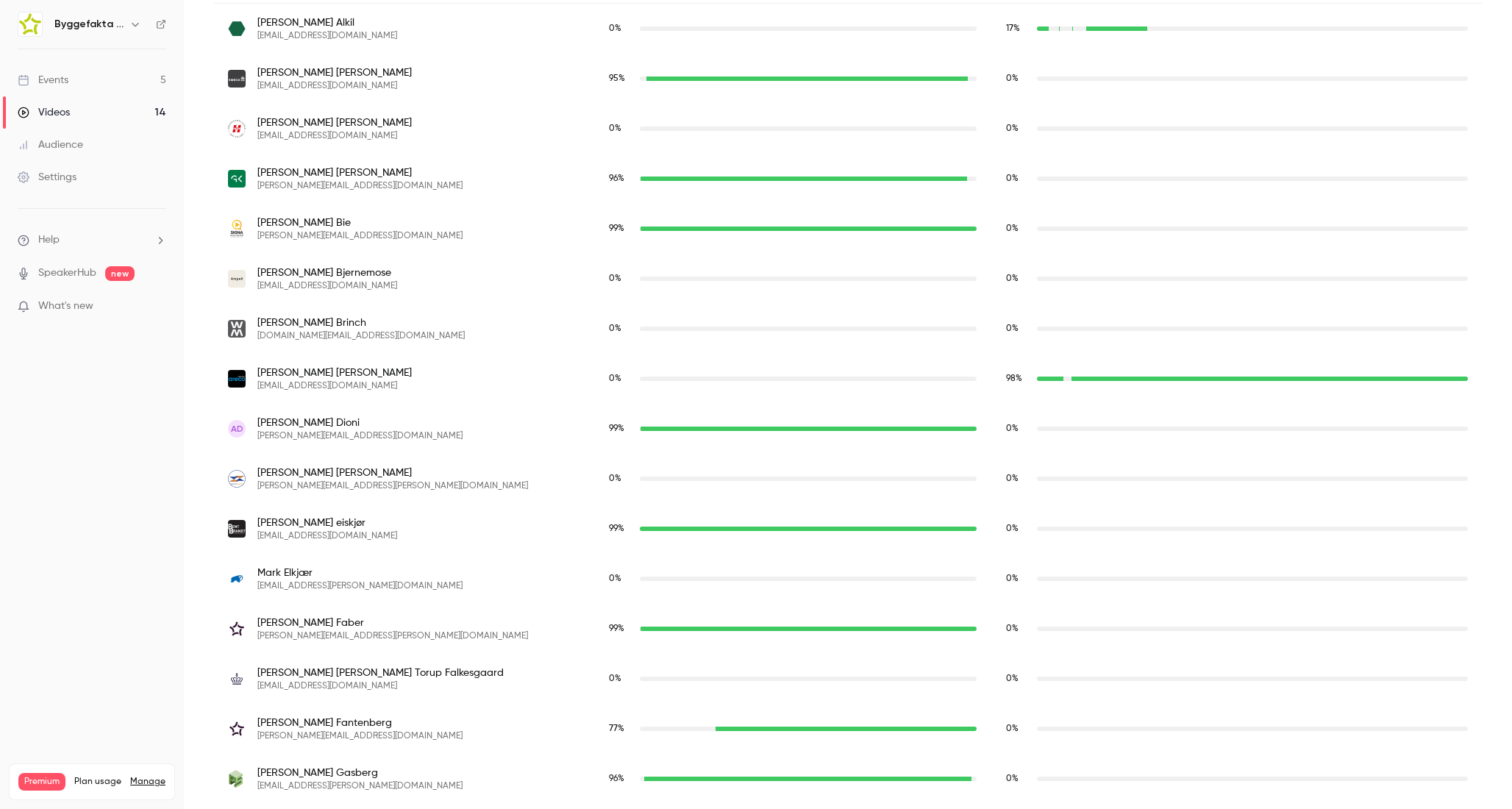
scroll to position [0, 0]
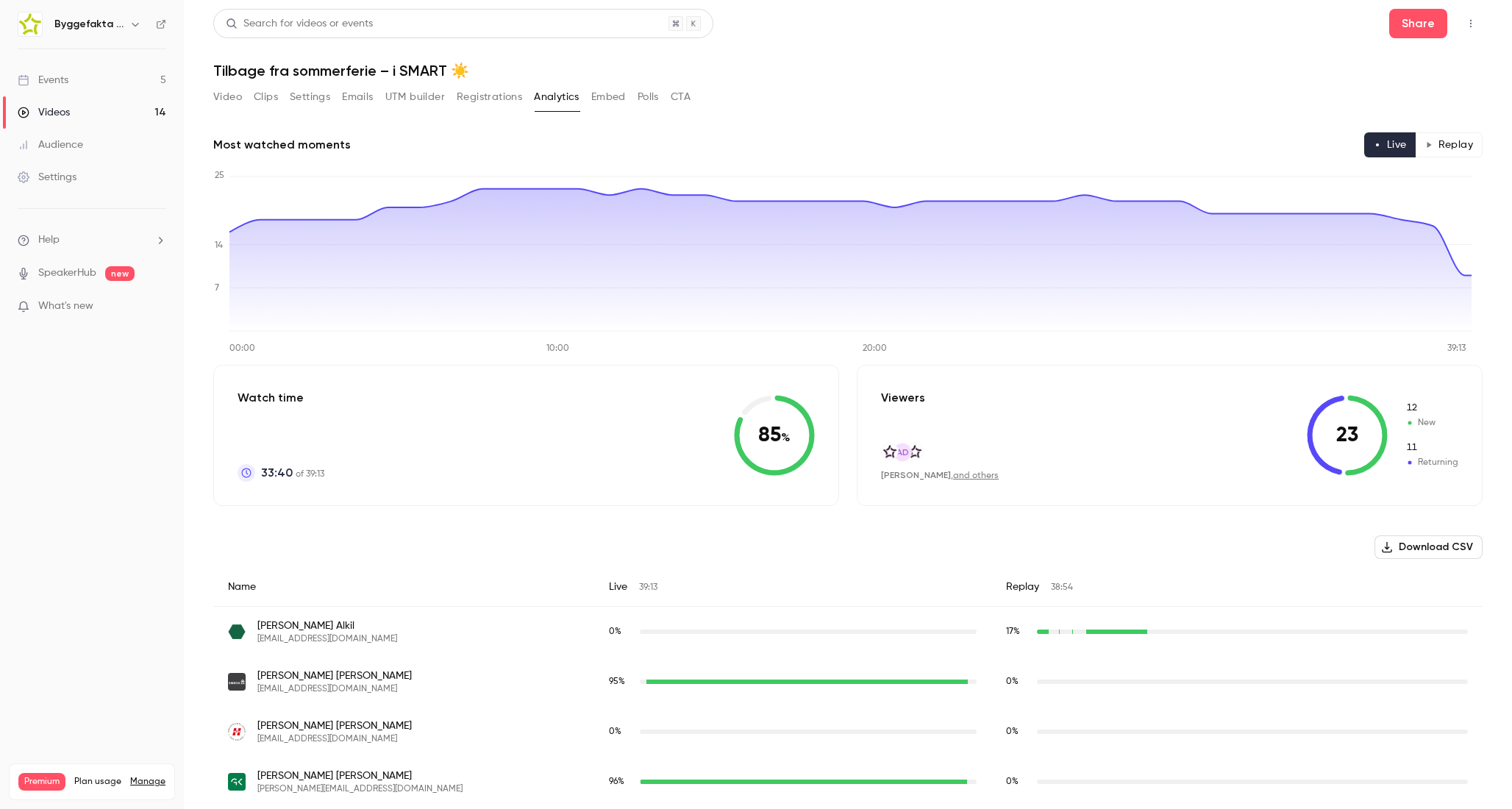
click at [598, 103] on button "Embed" at bounding box center [608, 97] width 35 height 23
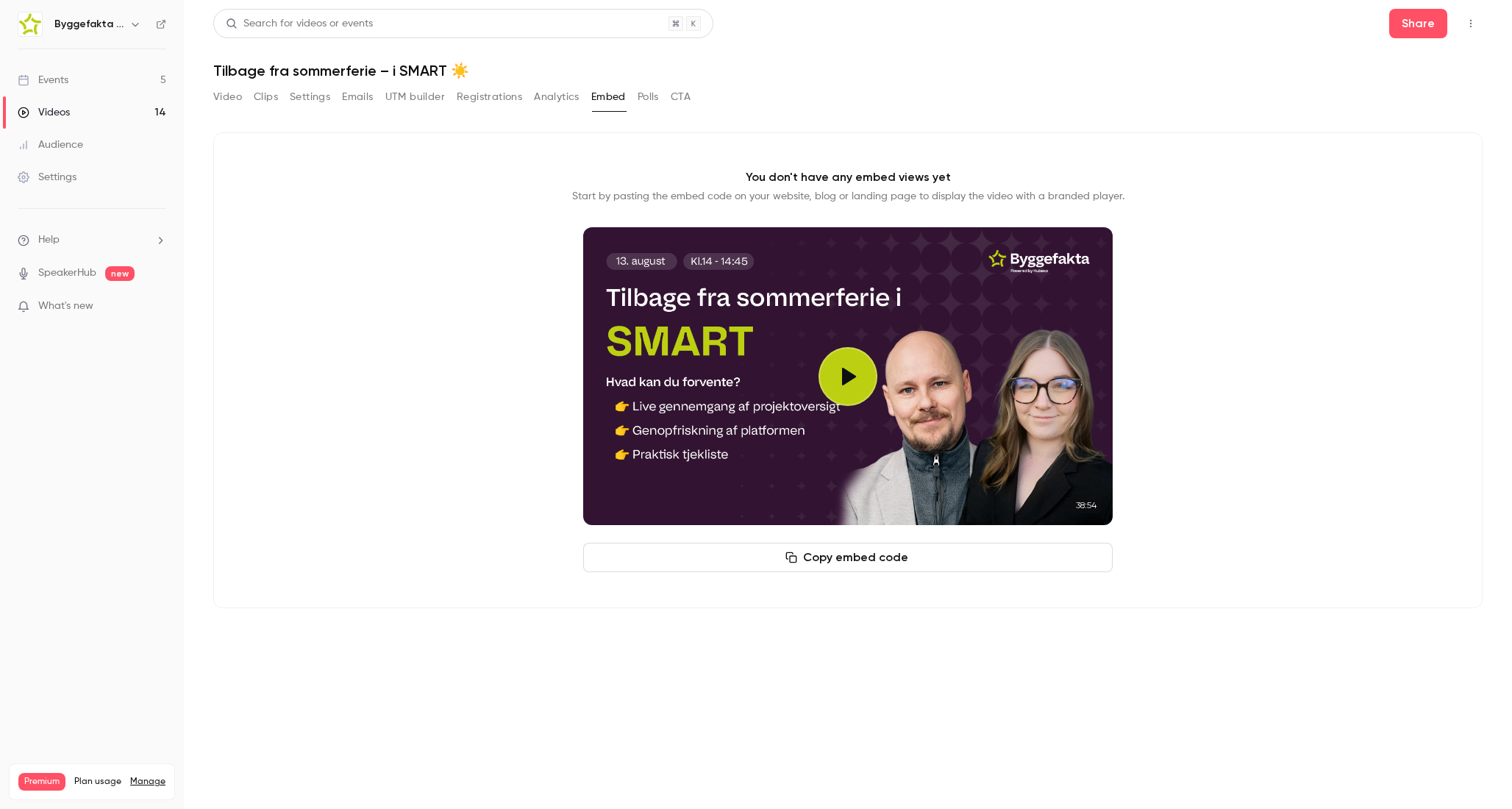
click at [322, 294] on div "You don't have any embed views yet Start by pasting the embed code on your webs…" at bounding box center [847, 370] width 1269 height 476
click at [837, 564] on button "Copy embed code" at bounding box center [848, 557] width 529 height 29
click at [857, 194] on p "Start by pasting the embed code on your website, blog or landing page to displa…" at bounding box center [848, 196] width 553 height 15
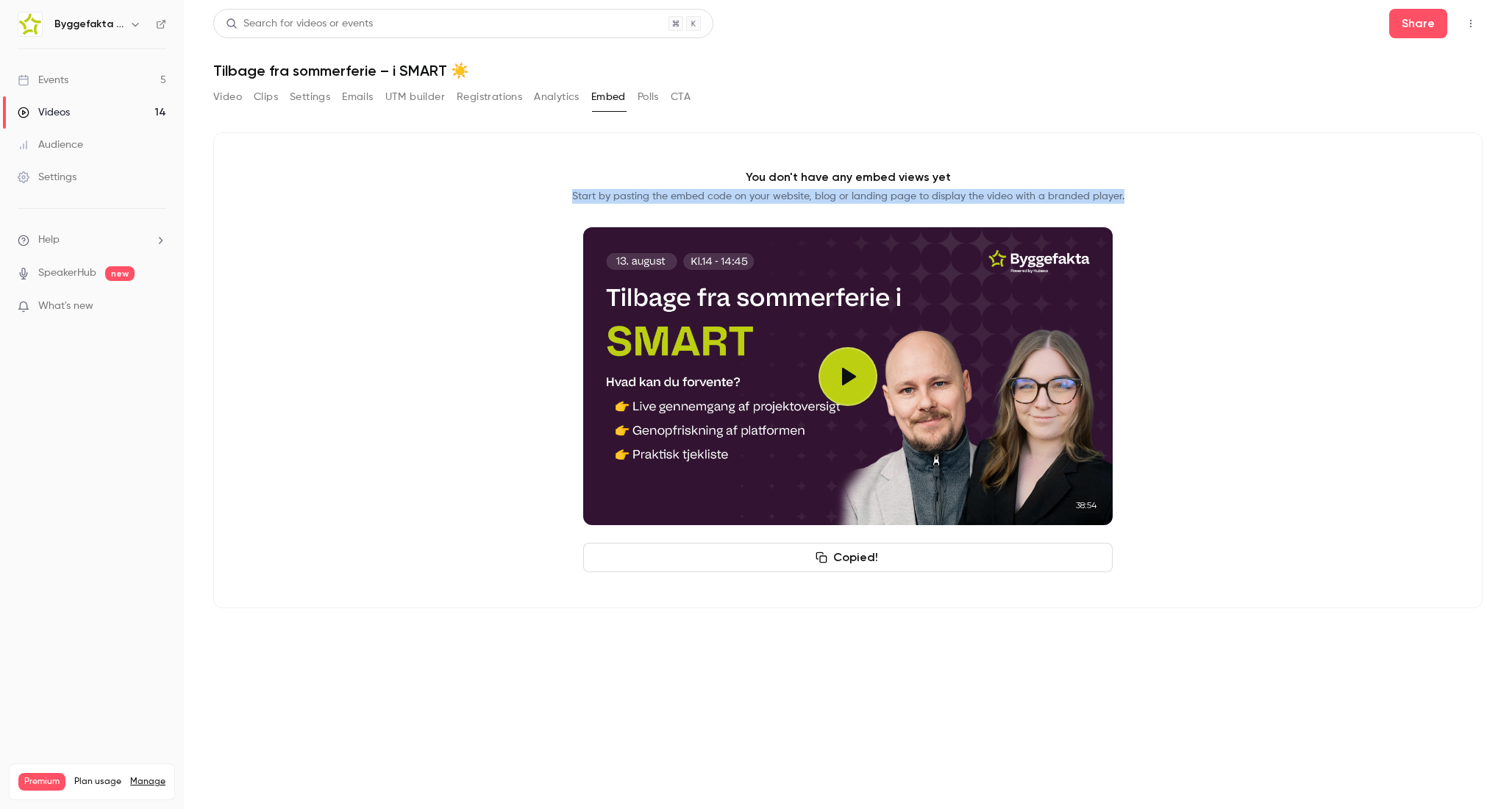
click at [857, 194] on p "Start by pasting the embed code on your website, blog or landing page to displa…" at bounding box center [848, 196] width 553 height 15
click at [674, 192] on p "Start by pasting the embed code on your website, blog or landing page to displa…" at bounding box center [848, 196] width 553 height 15
click at [611, 198] on p "Start by pasting the embed code on your website, blog or landing page to displa…" at bounding box center [848, 196] width 553 height 15
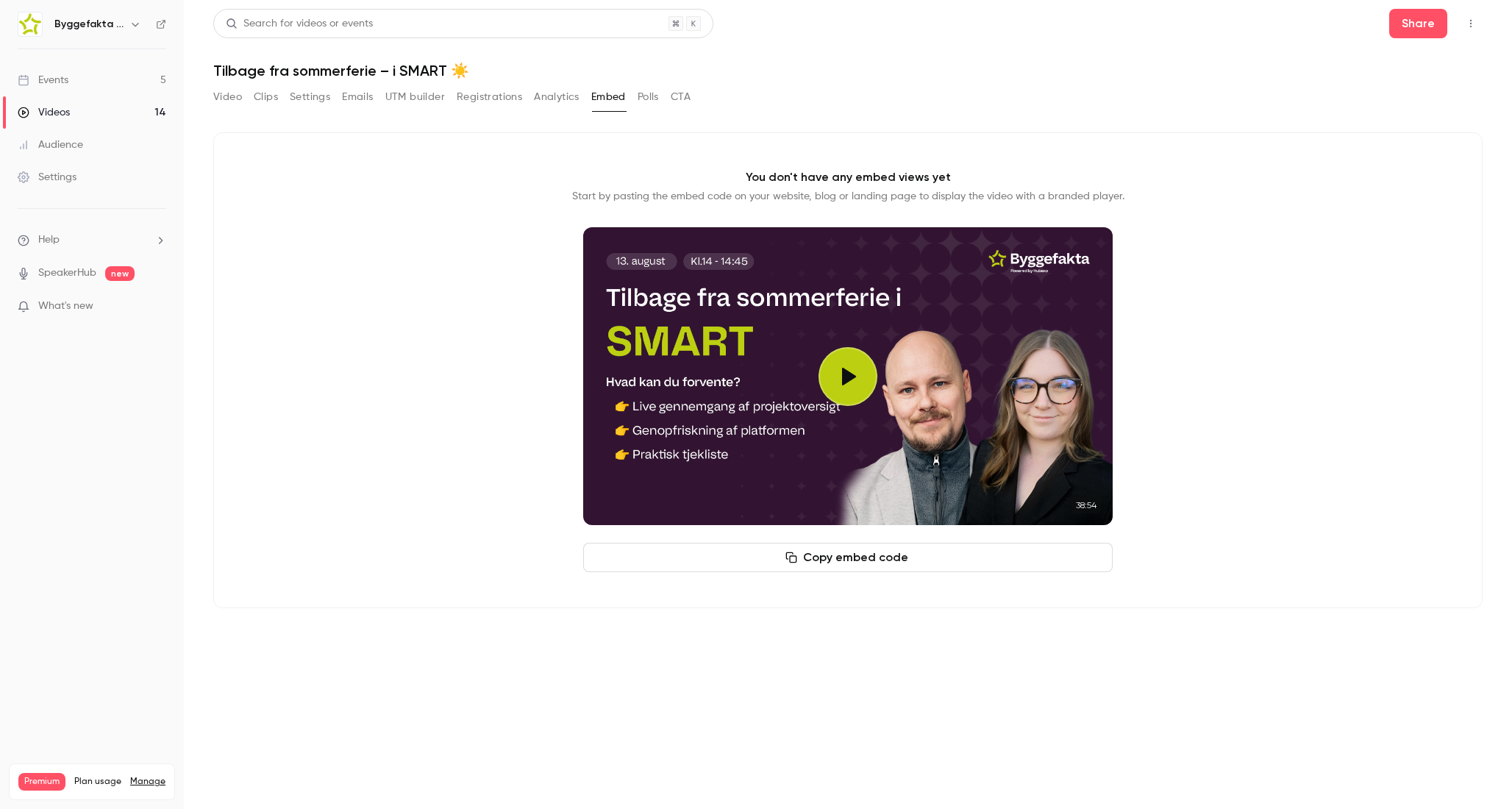
click at [806, 194] on p "Start by pasting the embed code on your website, blog or landing page to displa…" at bounding box center [848, 196] width 553 height 15
click at [607, 203] on p "Start by pasting the embed code on your website, blog or landing page to displa…" at bounding box center [848, 196] width 553 height 15
click at [98, 306] on p "What's new" at bounding box center [80, 306] width 125 height 16
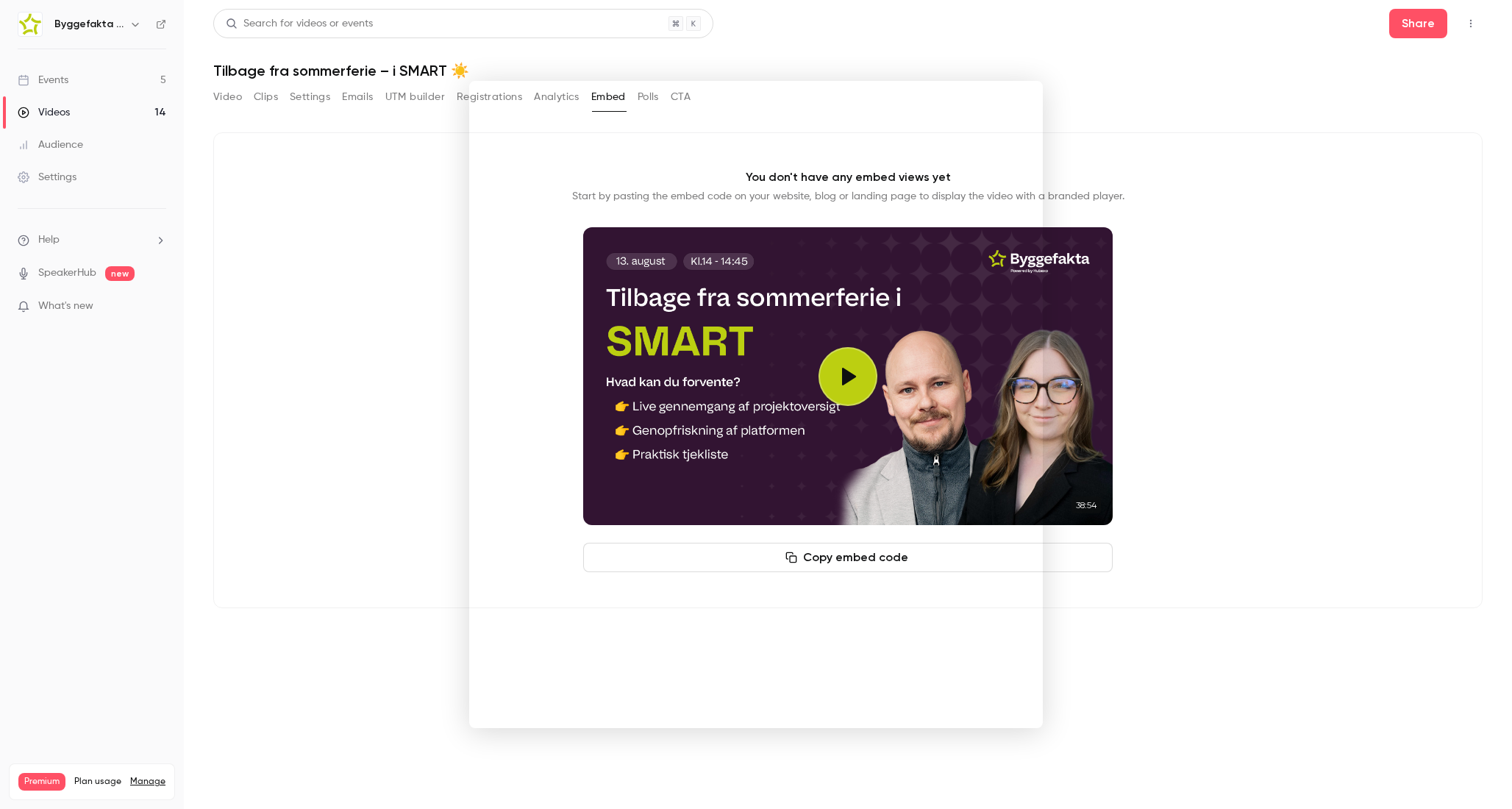
click at [330, 348] on div at bounding box center [756, 404] width 1512 height 809
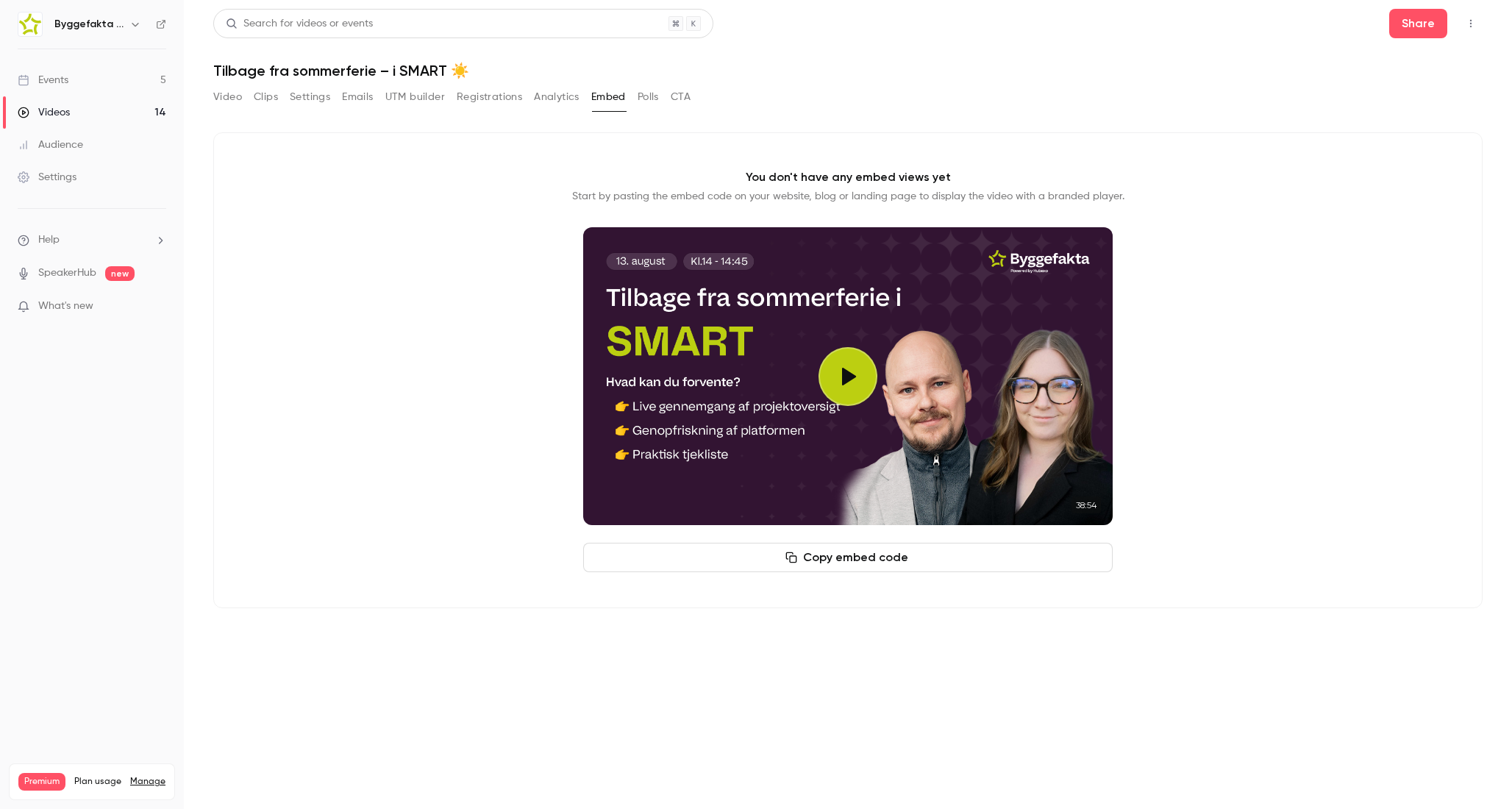
click at [590, 104] on div "Video Clips Settings Emails UTM builder Registrations Analytics Embed Polls CTA" at bounding box center [451, 97] width 477 height 23
click at [573, 97] on button "Analytics" at bounding box center [556, 97] width 46 height 23
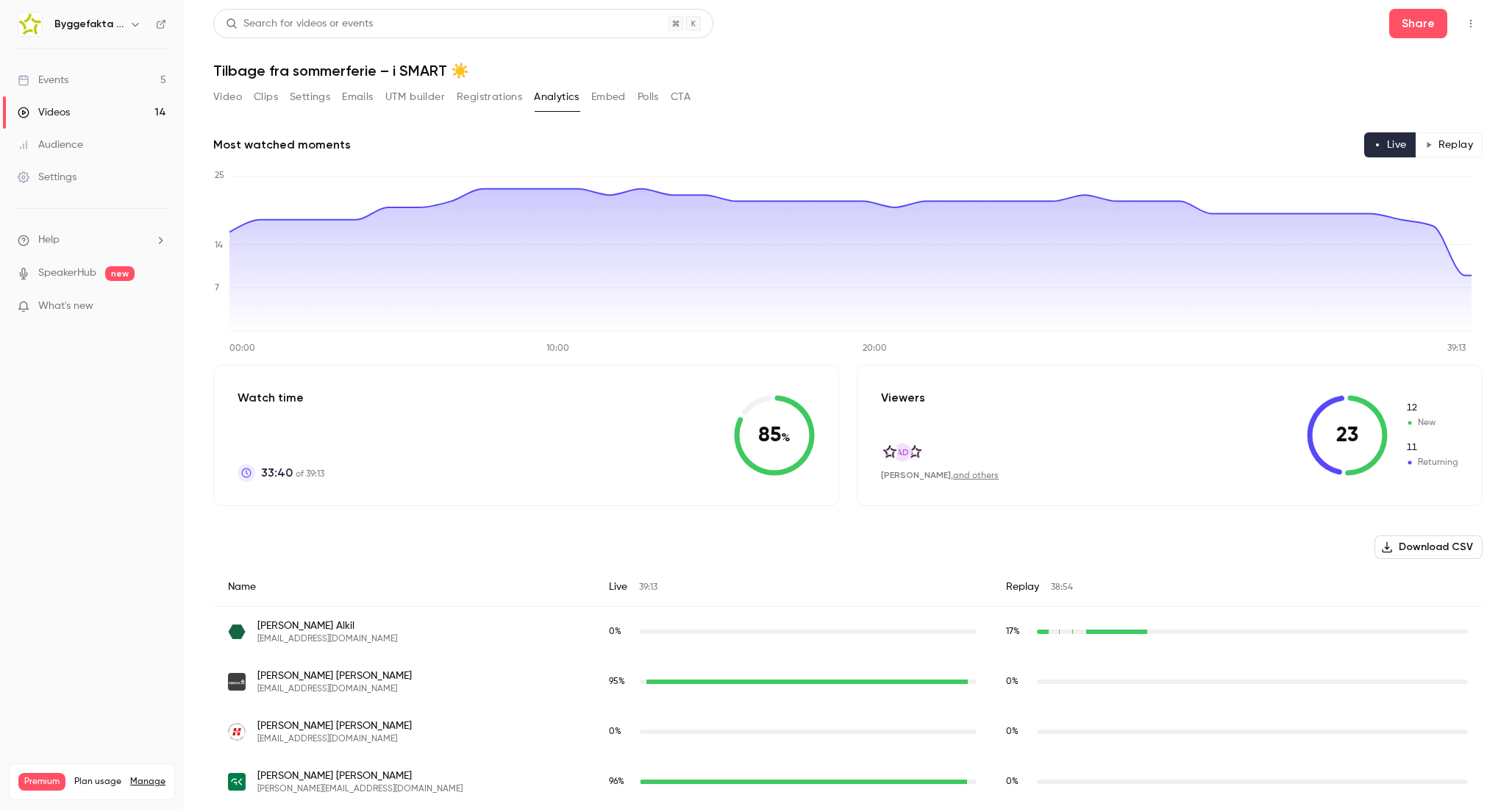
click at [111, 266] on span "new" at bounding box center [119, 274] width 29 height 15
click at [85, 275] on link "SpeakerHub" at bounding box center [67, 273] width 58 height 16
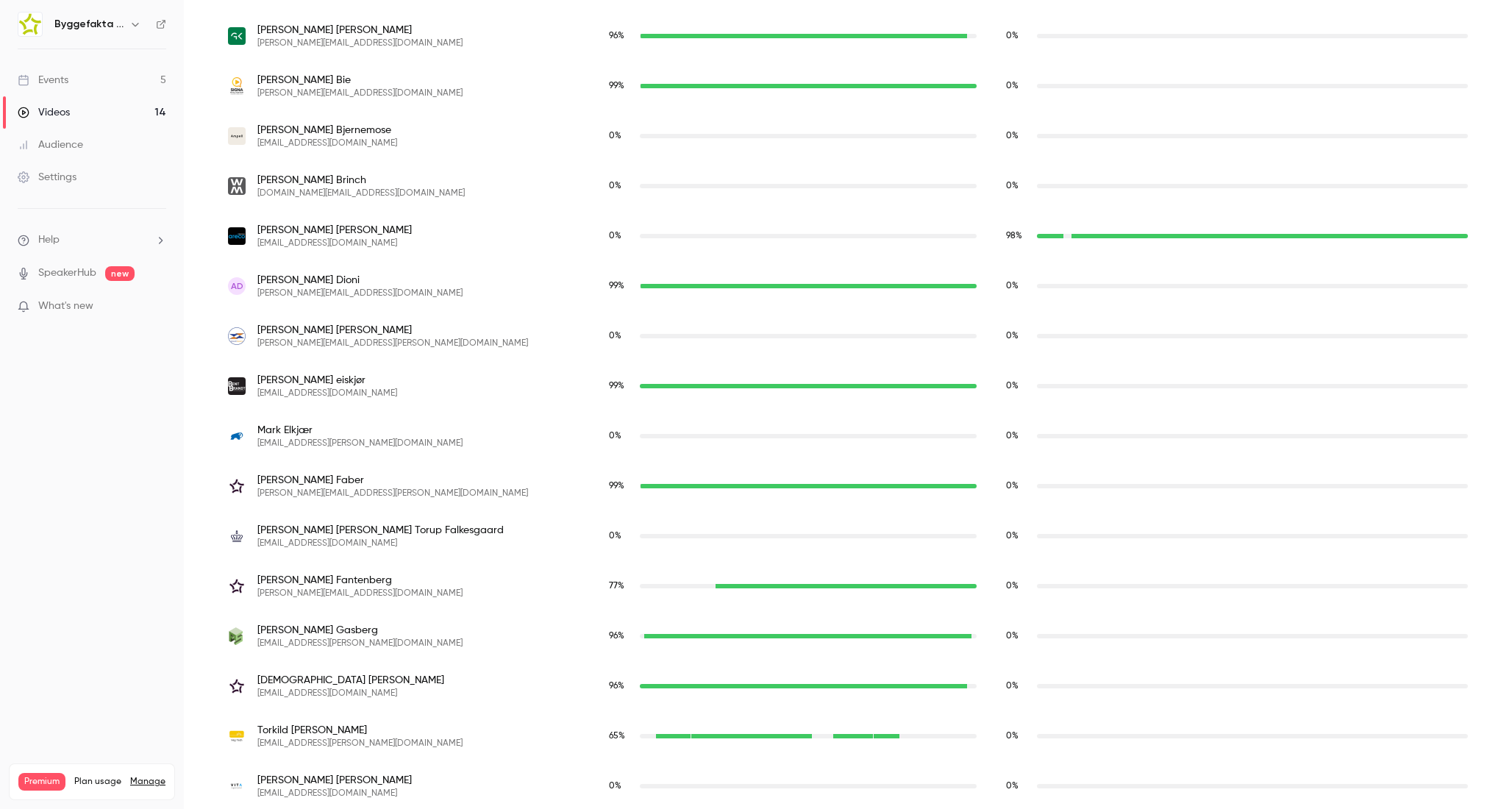
scroll to position [847, 0]
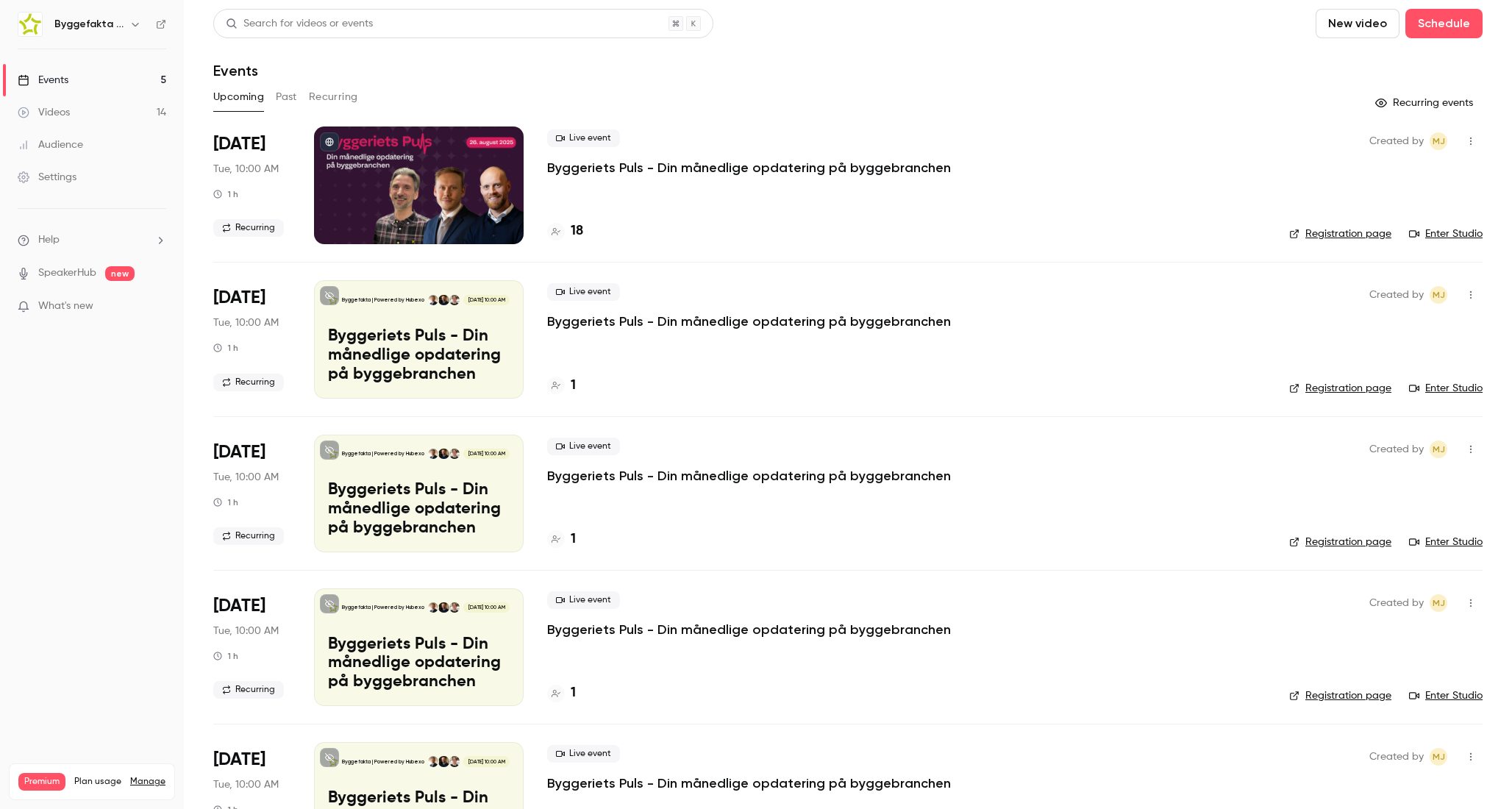
click at [141, 29] on button "button" at bounding box center [135, 24] width 17 height 17
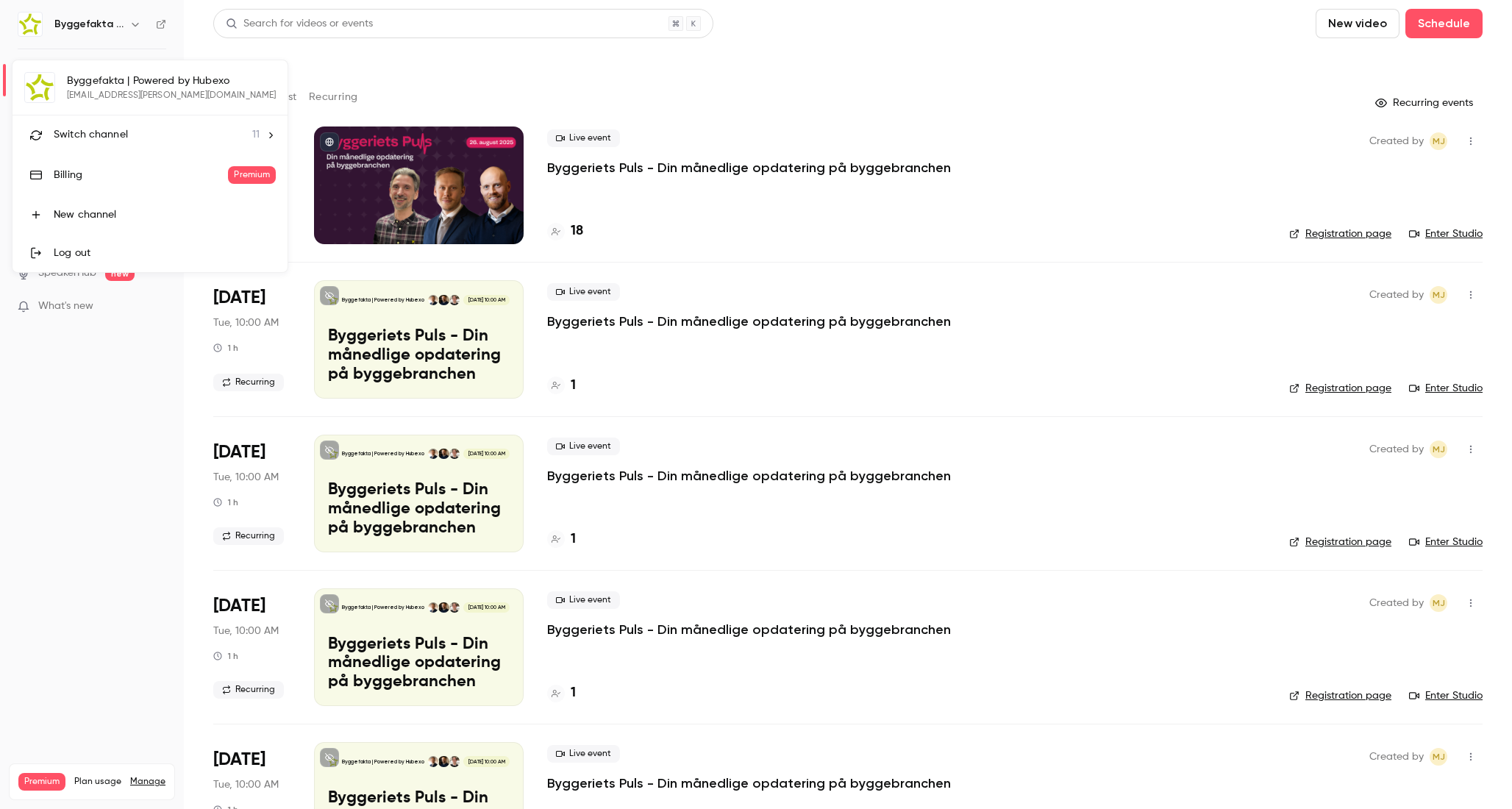
click at [123, 145] on li "Switch channel 11" at bounding box center [150, 135] width 275 height 39
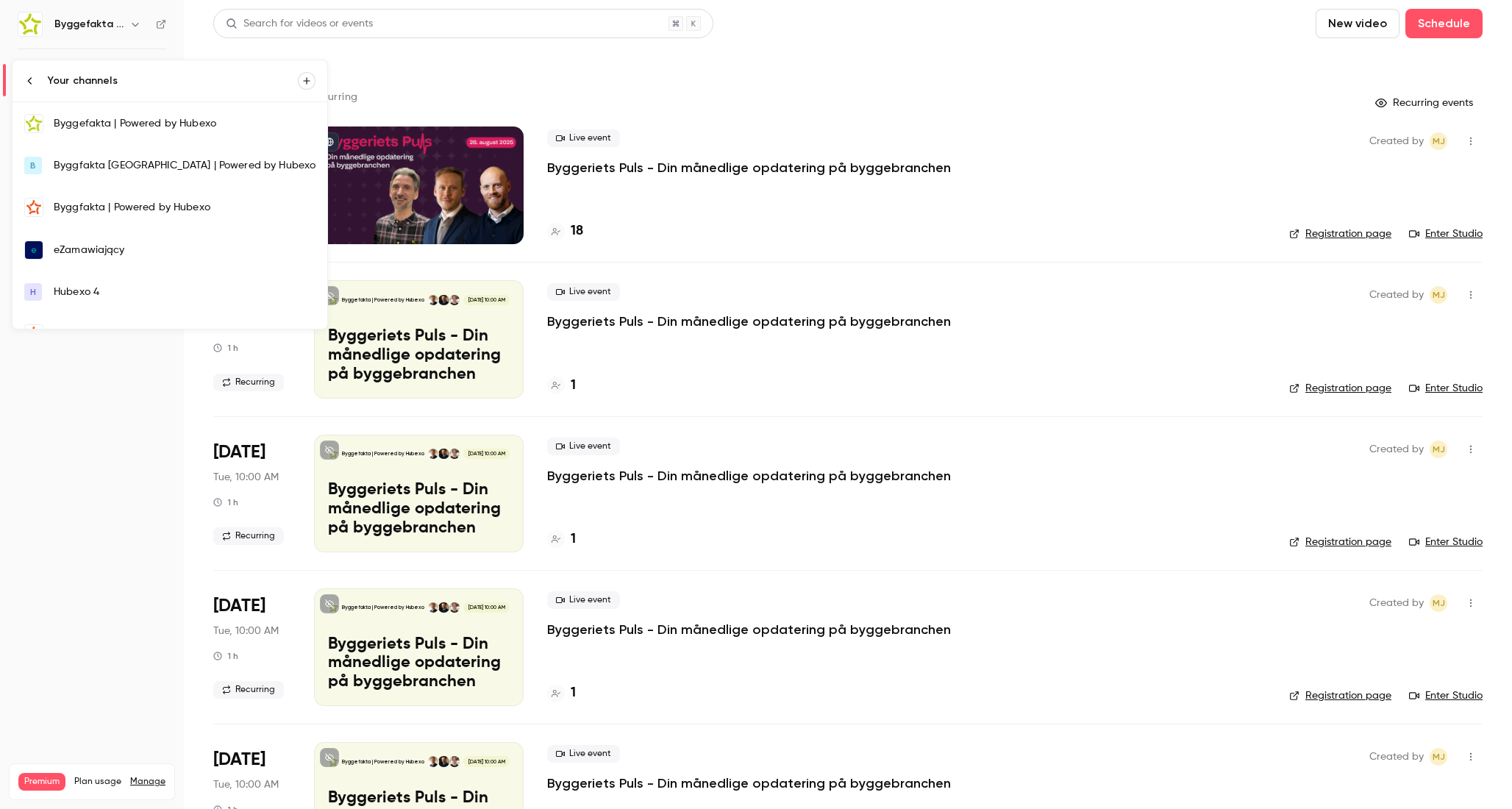
scroll to position [240, 0]
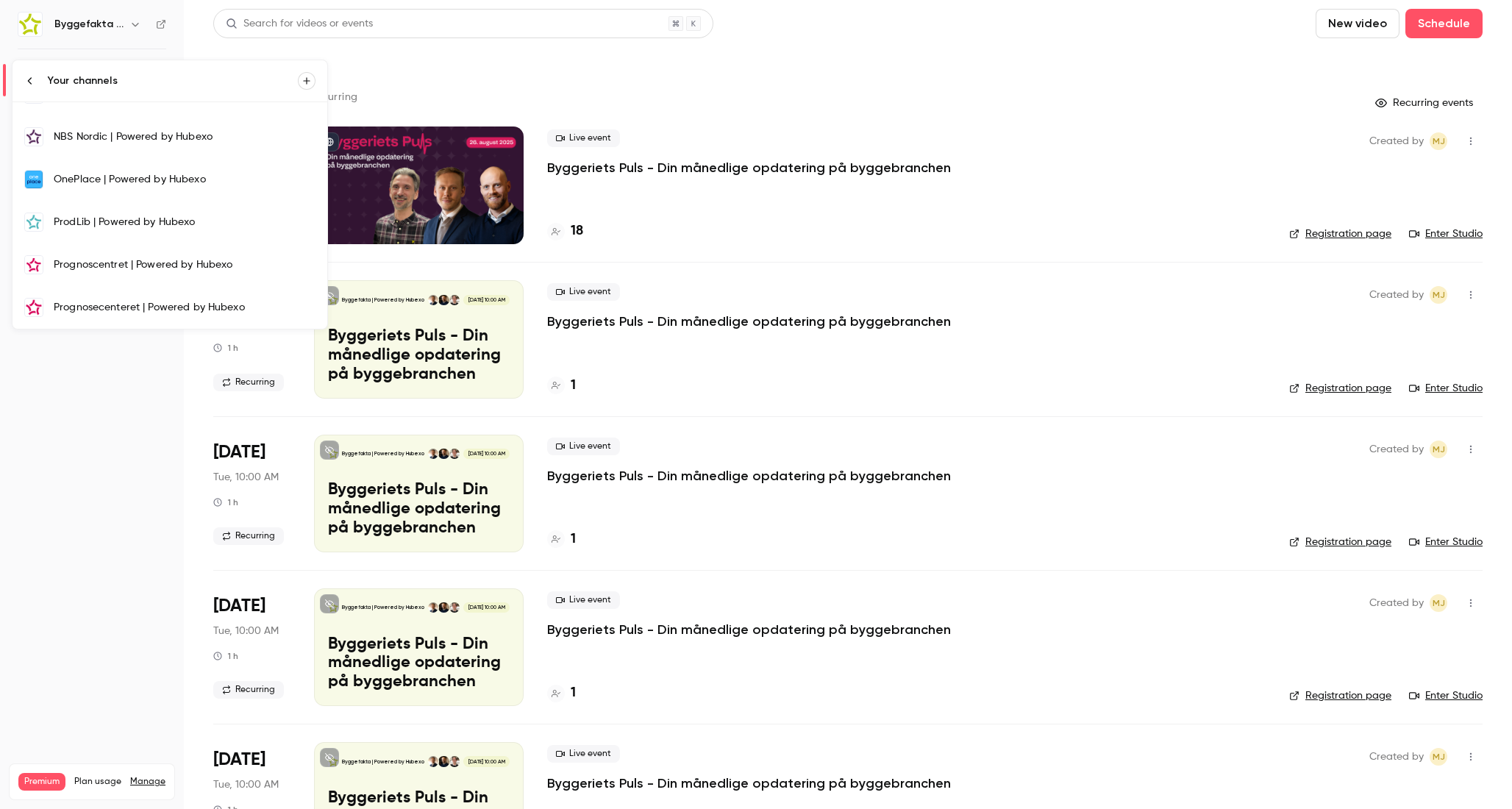
click at [99, 319] on link "Prognosecenteret | Powered by Hubexo" at bounding box center [170, 307] width 315 height 42
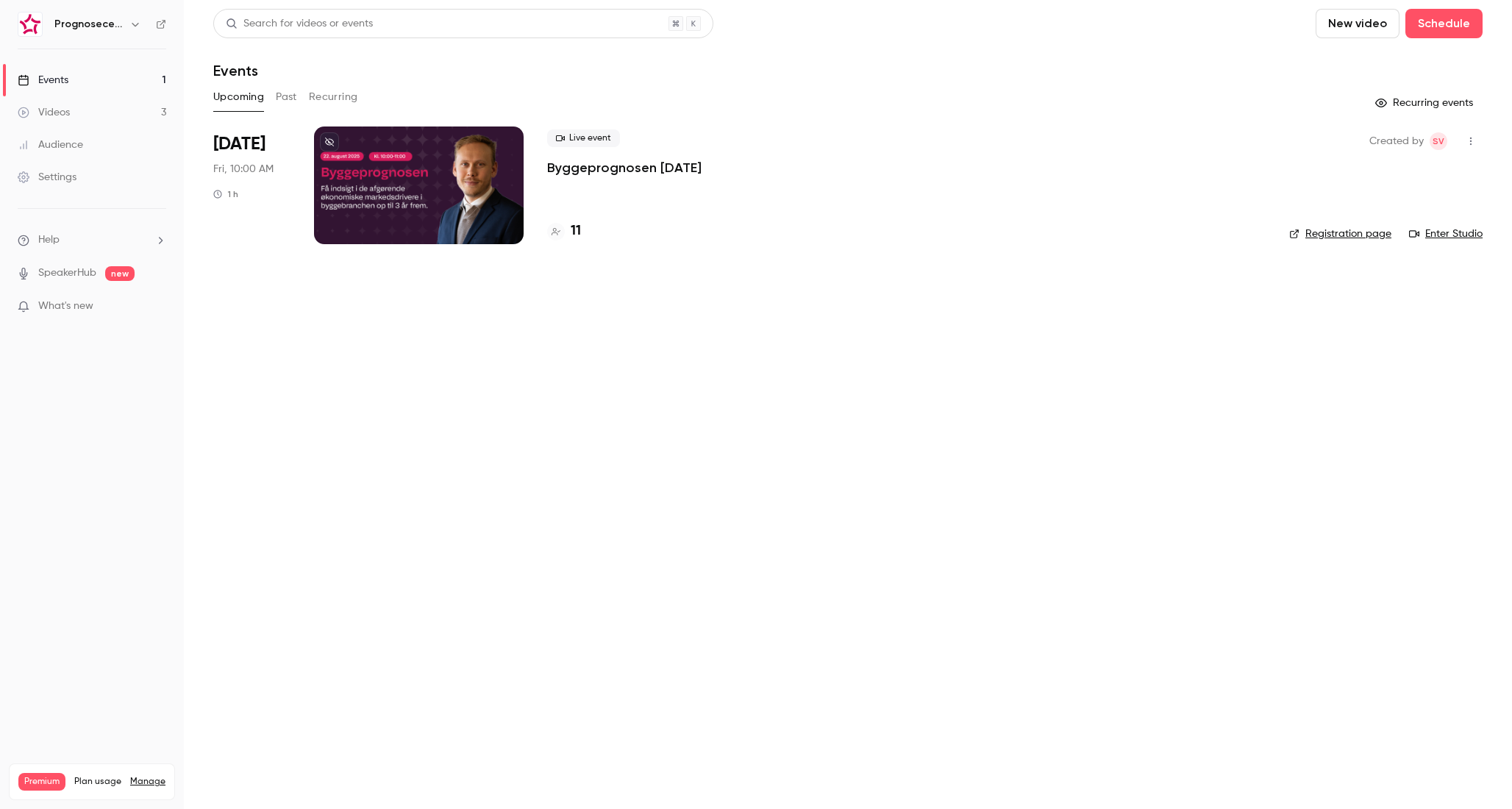
click at [580, 167] on p "Byggeprognosen [DATE]" at bounding box center [624, 167] width 155 height 17
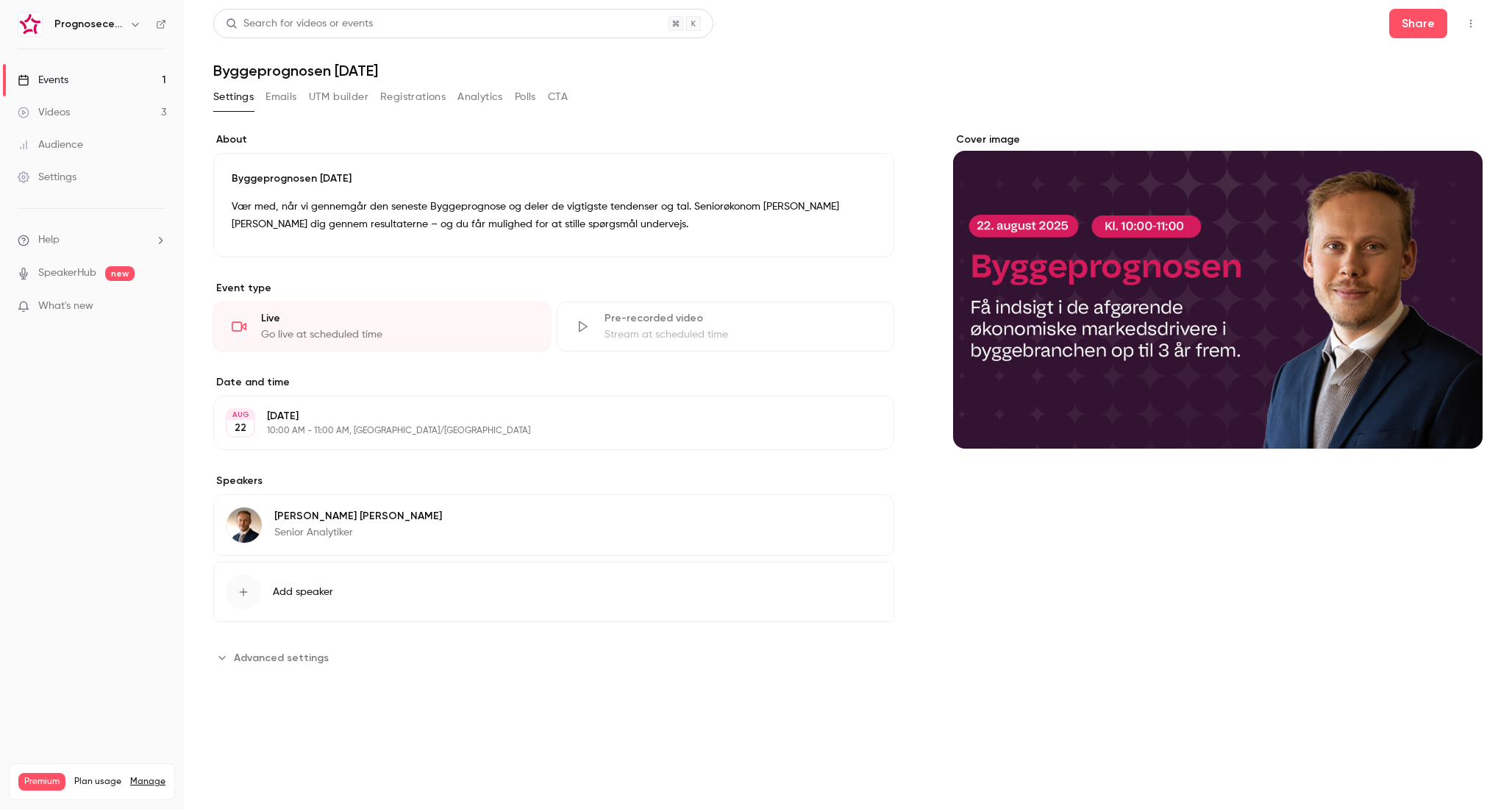
click at [468, 98] on button "Analytics" at bounding box center [480, 97] width 46 height 23
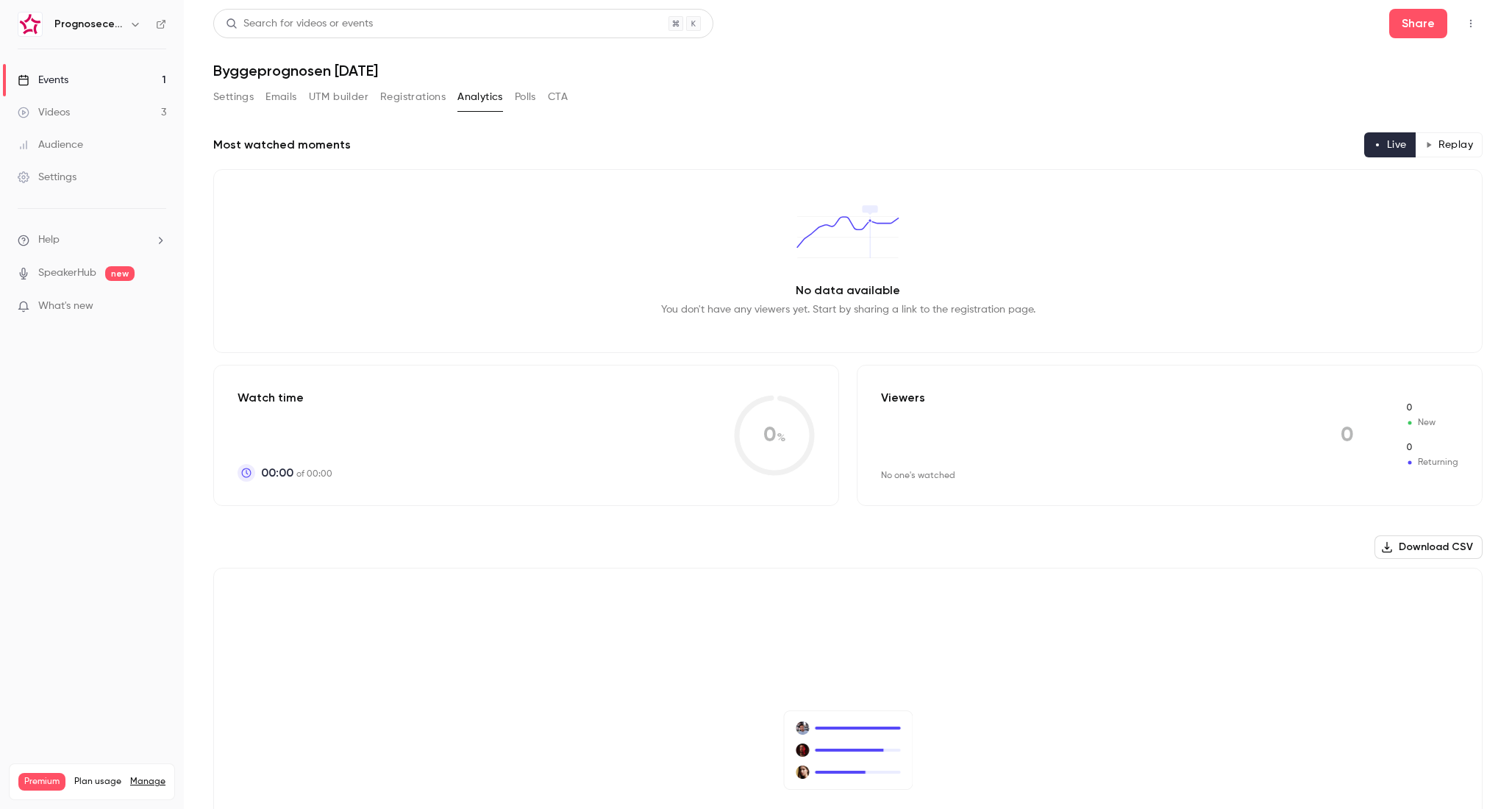
click at [424, 92] on button "Registrations" at bounding box center [413, 97] width 66 height 23
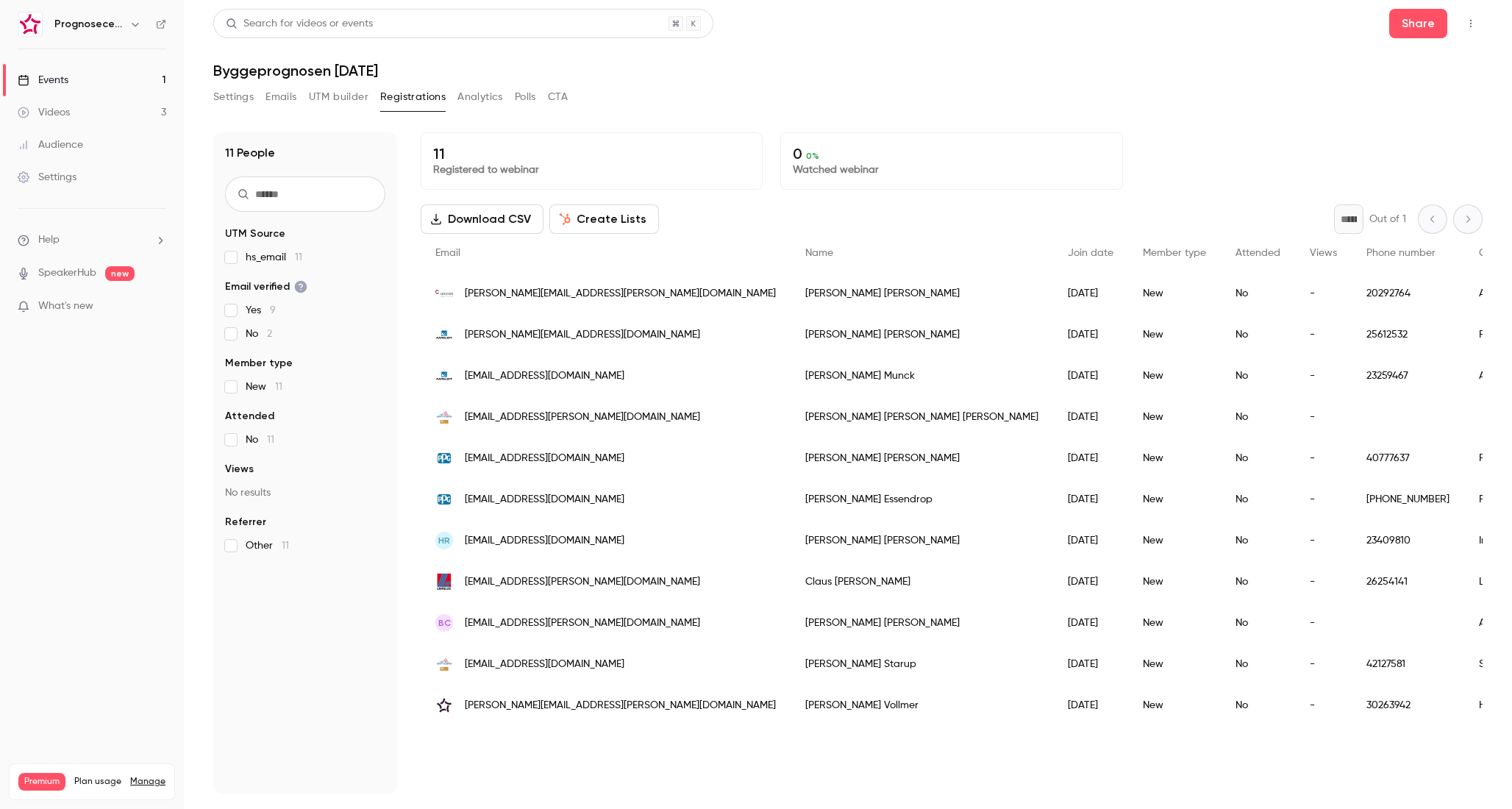
click at [369, 750] on div "11 People UTM Source hs_email 11 Email verified Yes 9 No 2 Member type New 11 A…" at bounding box center [305, 463] width 184 height 662
click at [293, 96] on button "Emails" at bounding box center [280, 97] width 31 height 23
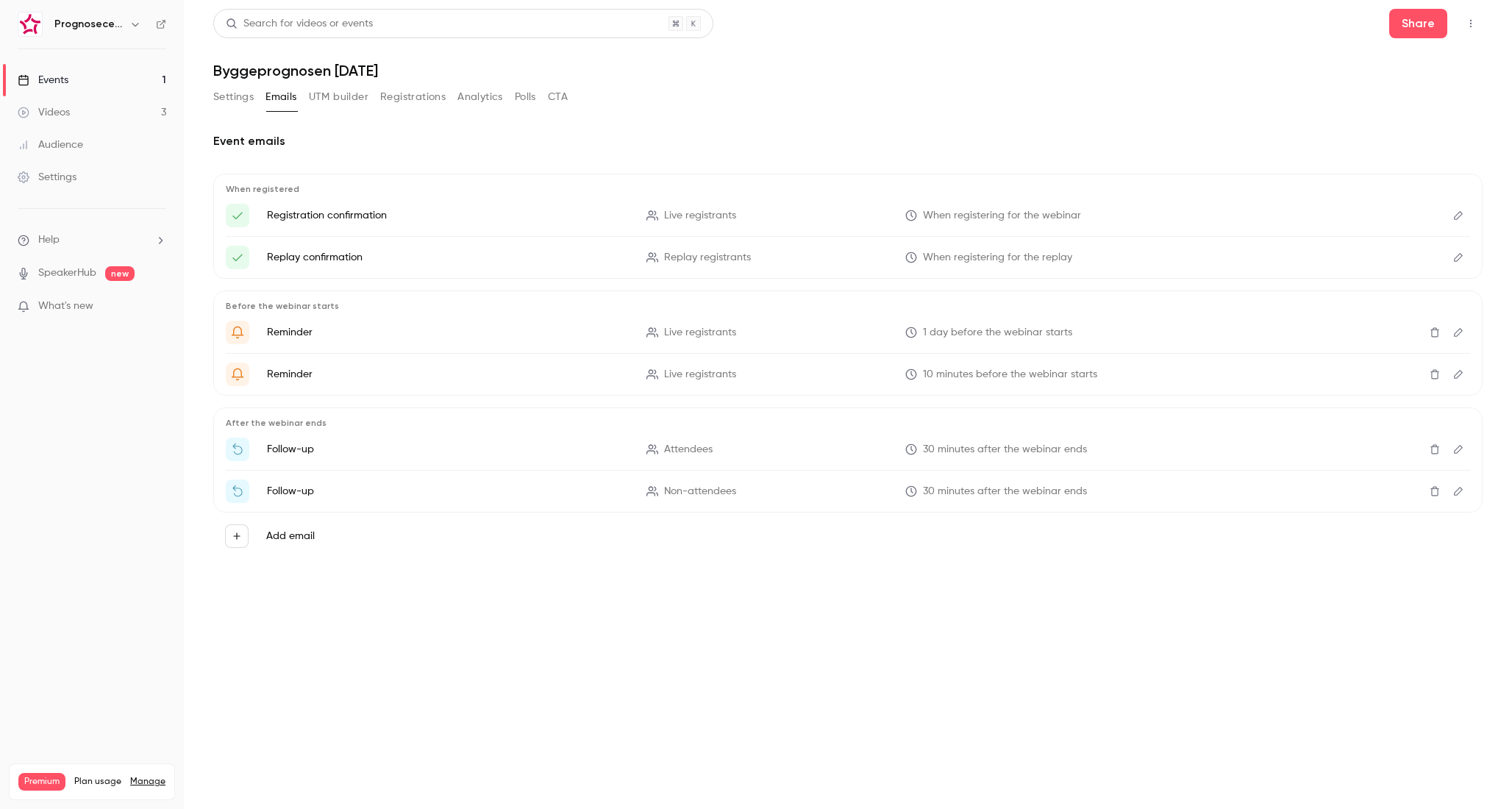
click at [332, 96] on button "UTM builder" at bounding box center [339, 97] width 60 height 23
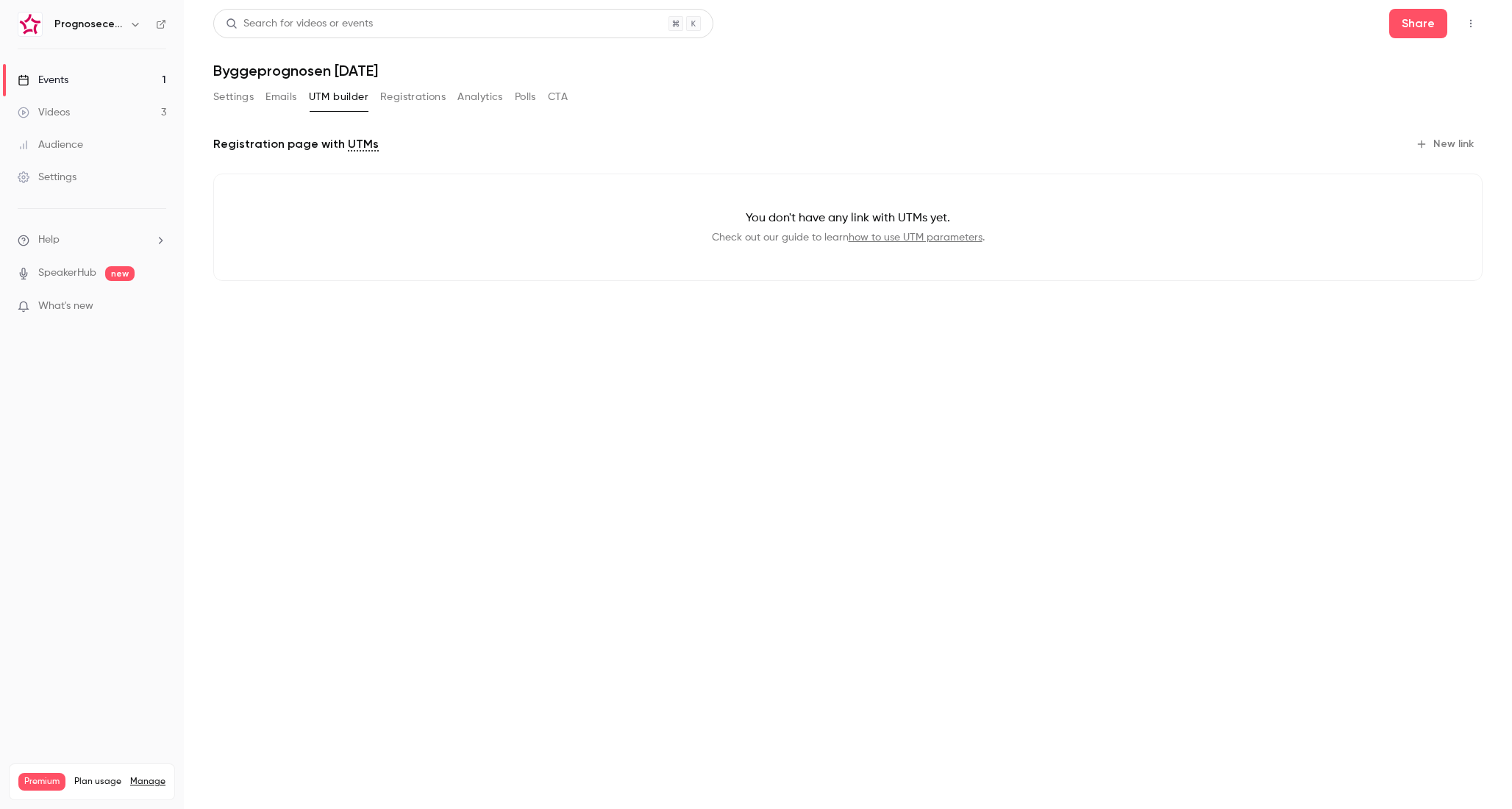
click at [408, 97] on button "Registrations" at bounding box center [413, 97] width 66 height 23
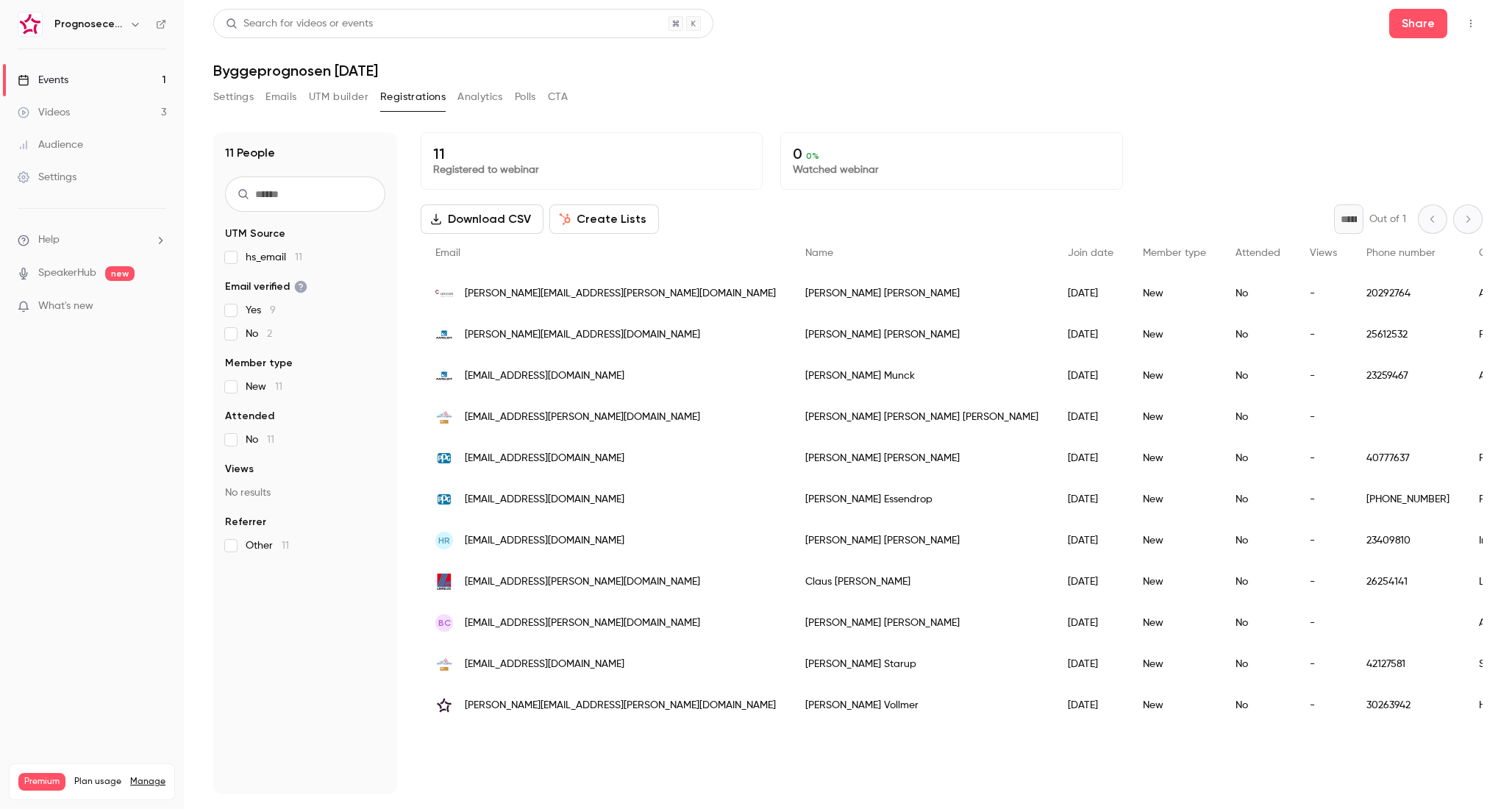
click at [535, 96] on button "Polls" at bounding box center [526, 97] width 22 height 23
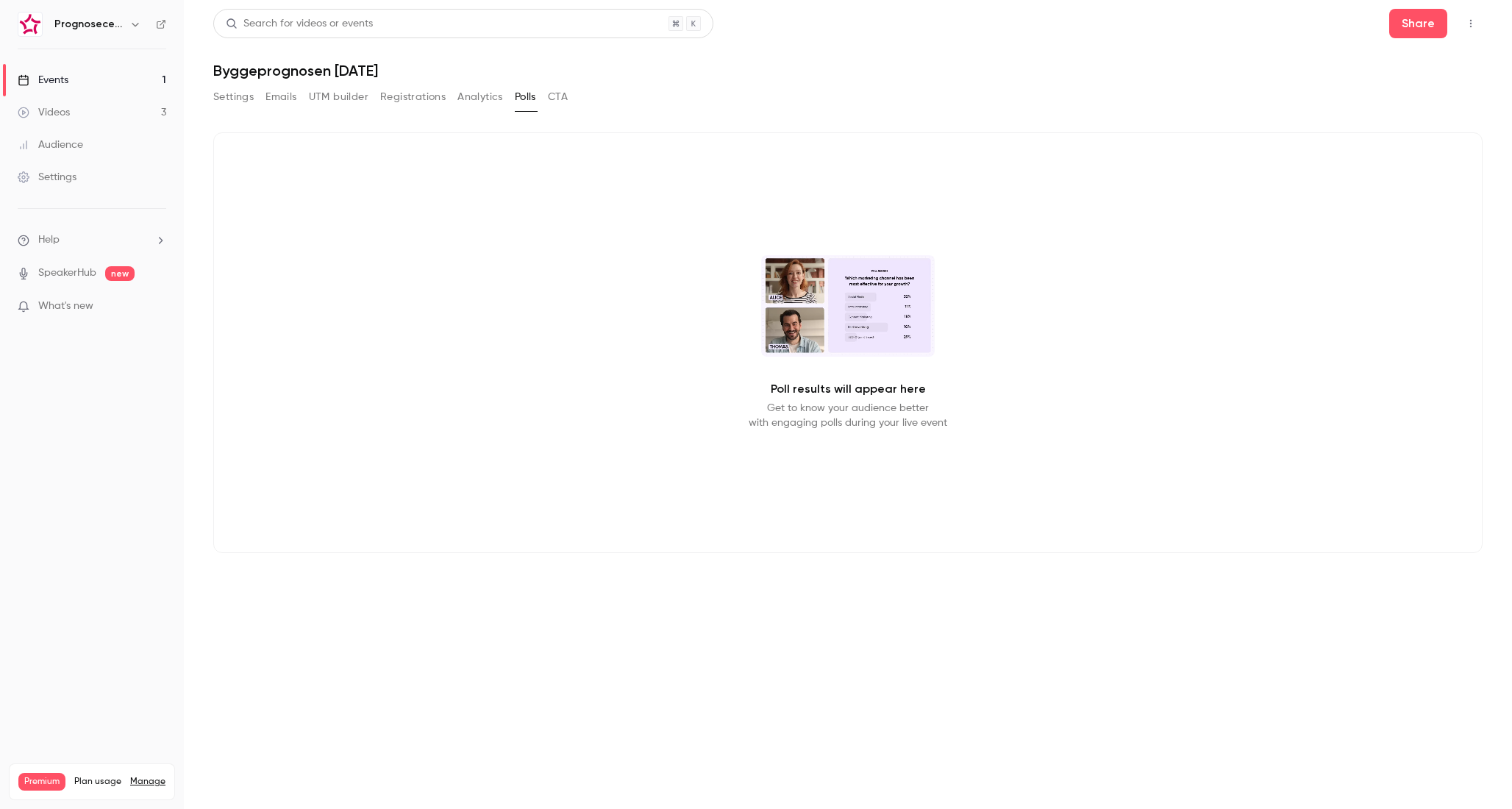
click at [488, 98] on button "Analytics" at bounding box center [480, 97] width 46 height 23
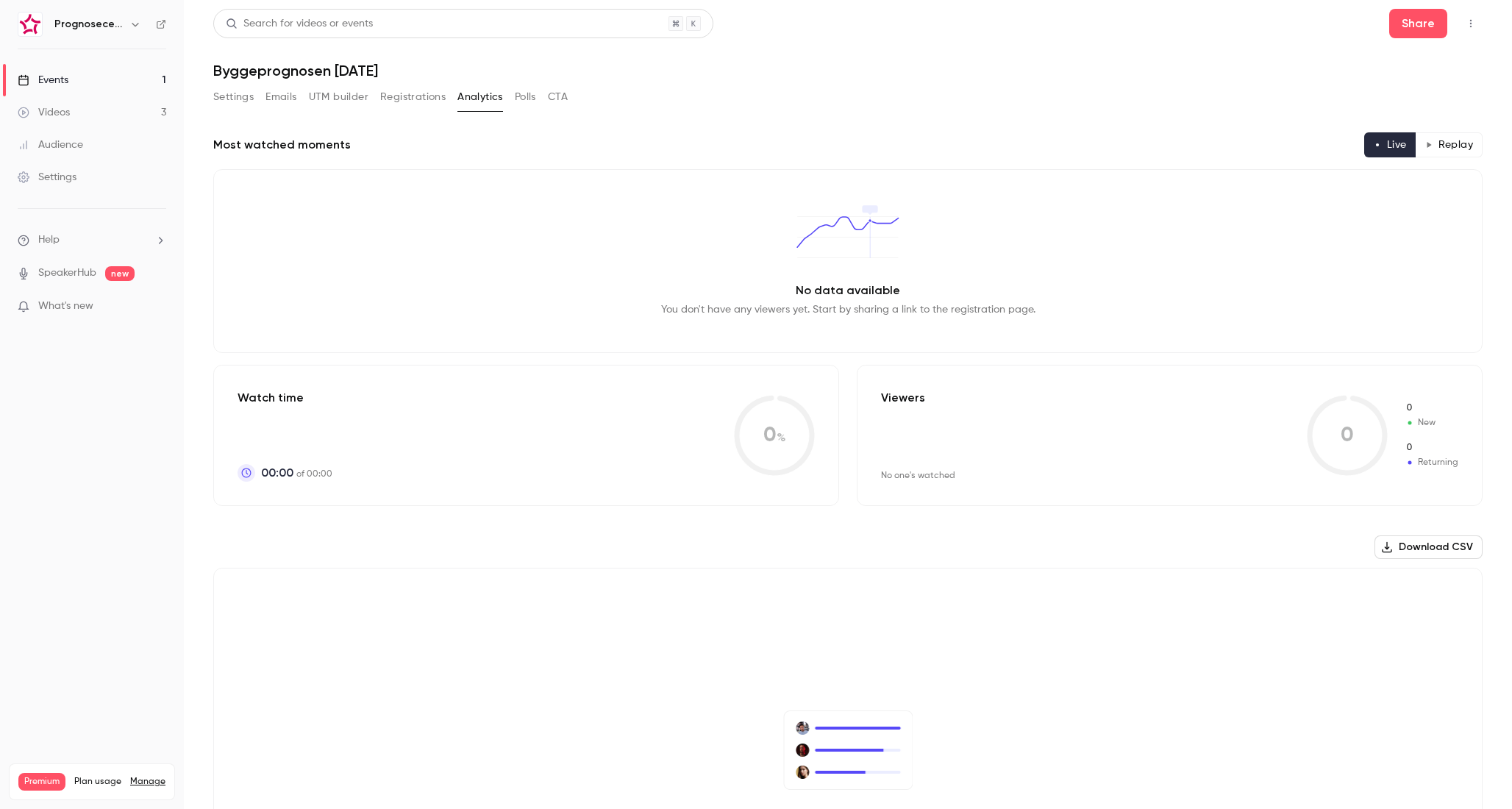
click at [562, 97] on button "CTA" at bounding box center [558, 97] width 20 height 23
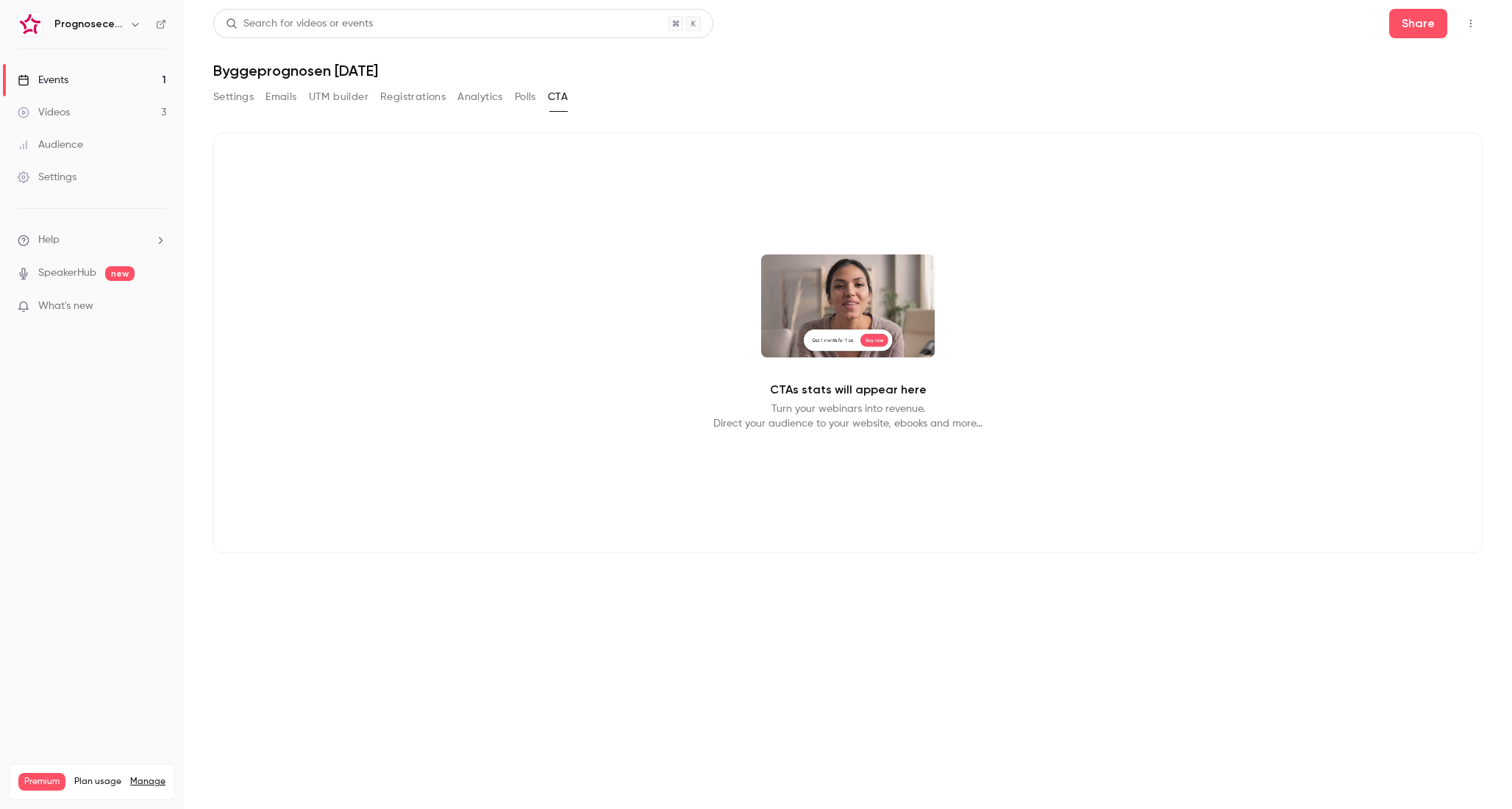
click at [245, 94] on button "Settings" at bounding box center [233, 97] width 41 height 23
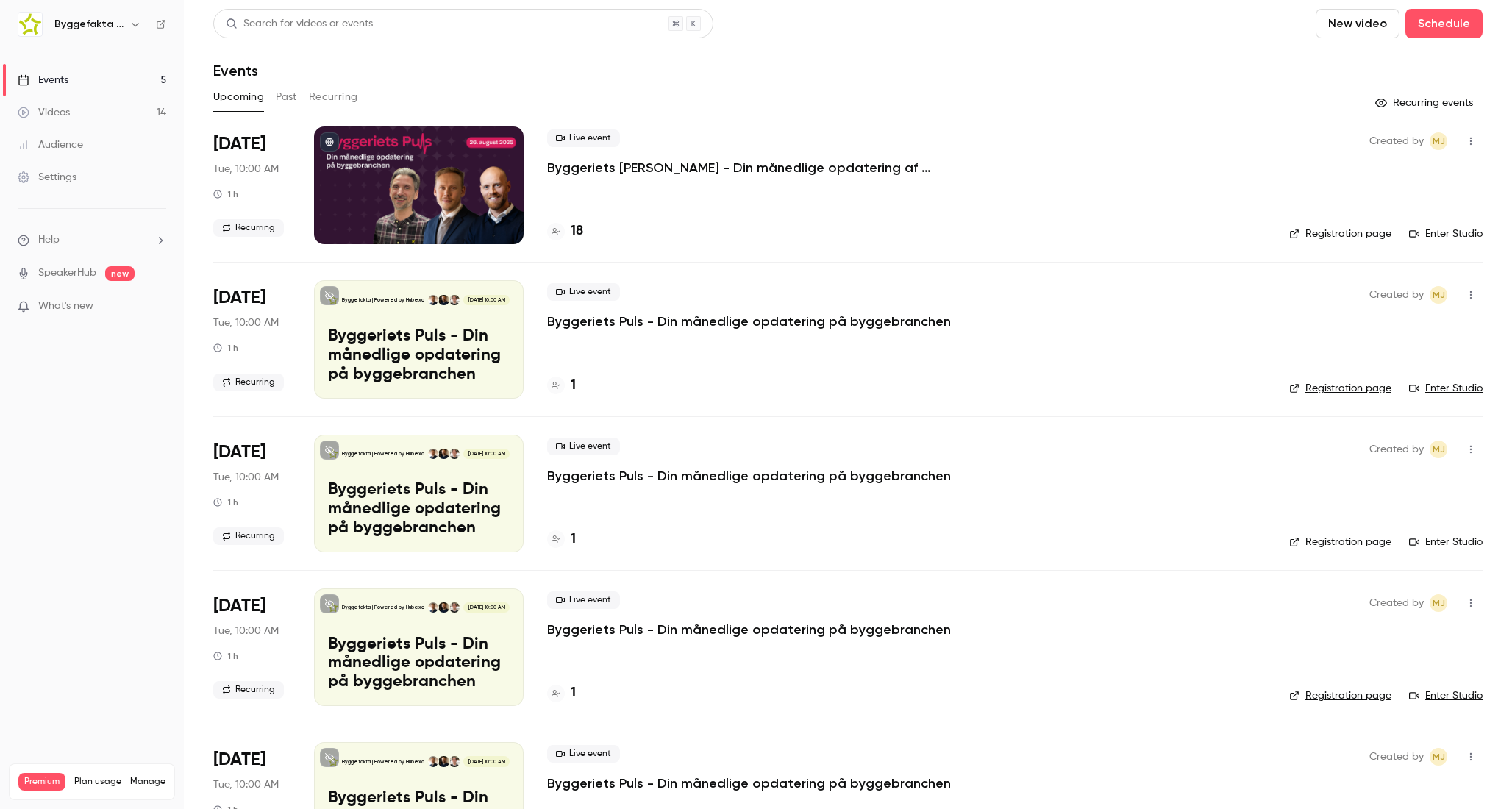
click at [66, 167] on link "Settings" at bounding box center [92, 177] width 184 height 32
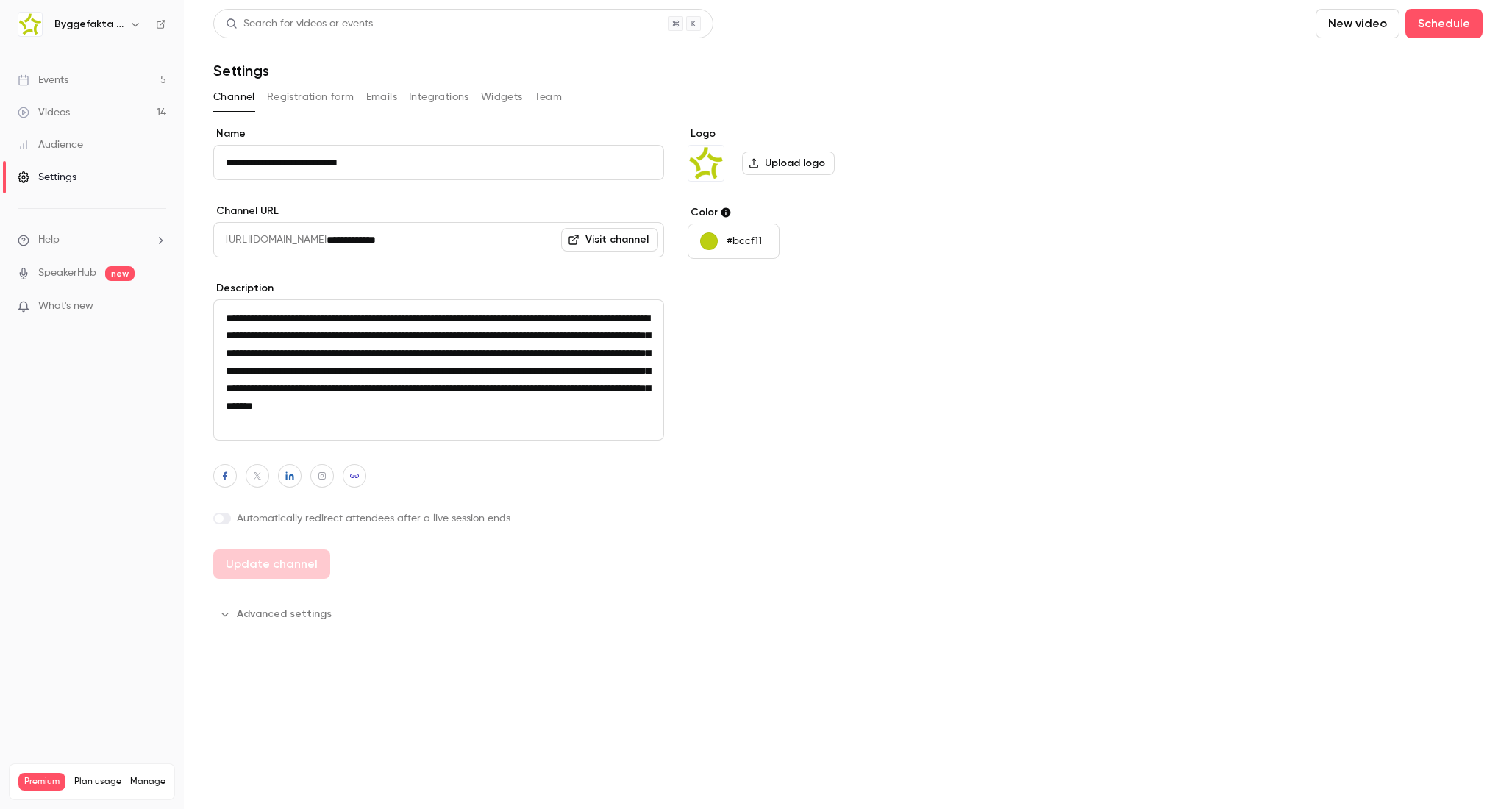
click at [310, 96] on button "Registration form" at bounding box center [310, 97] width 87 height 23
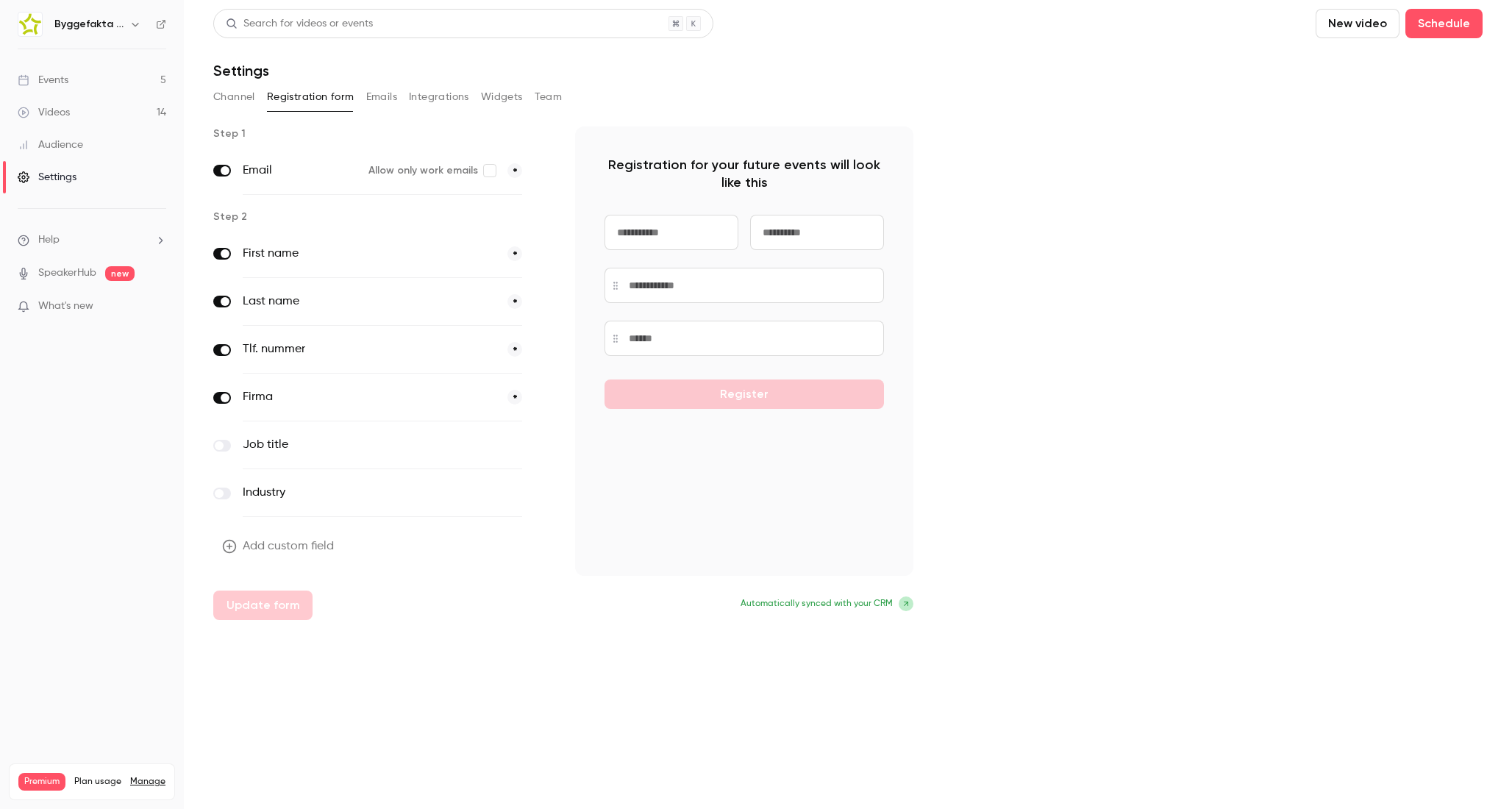
click at [234, 92] on button "Channel" at bounding box center [234, 97] width 42 height 23
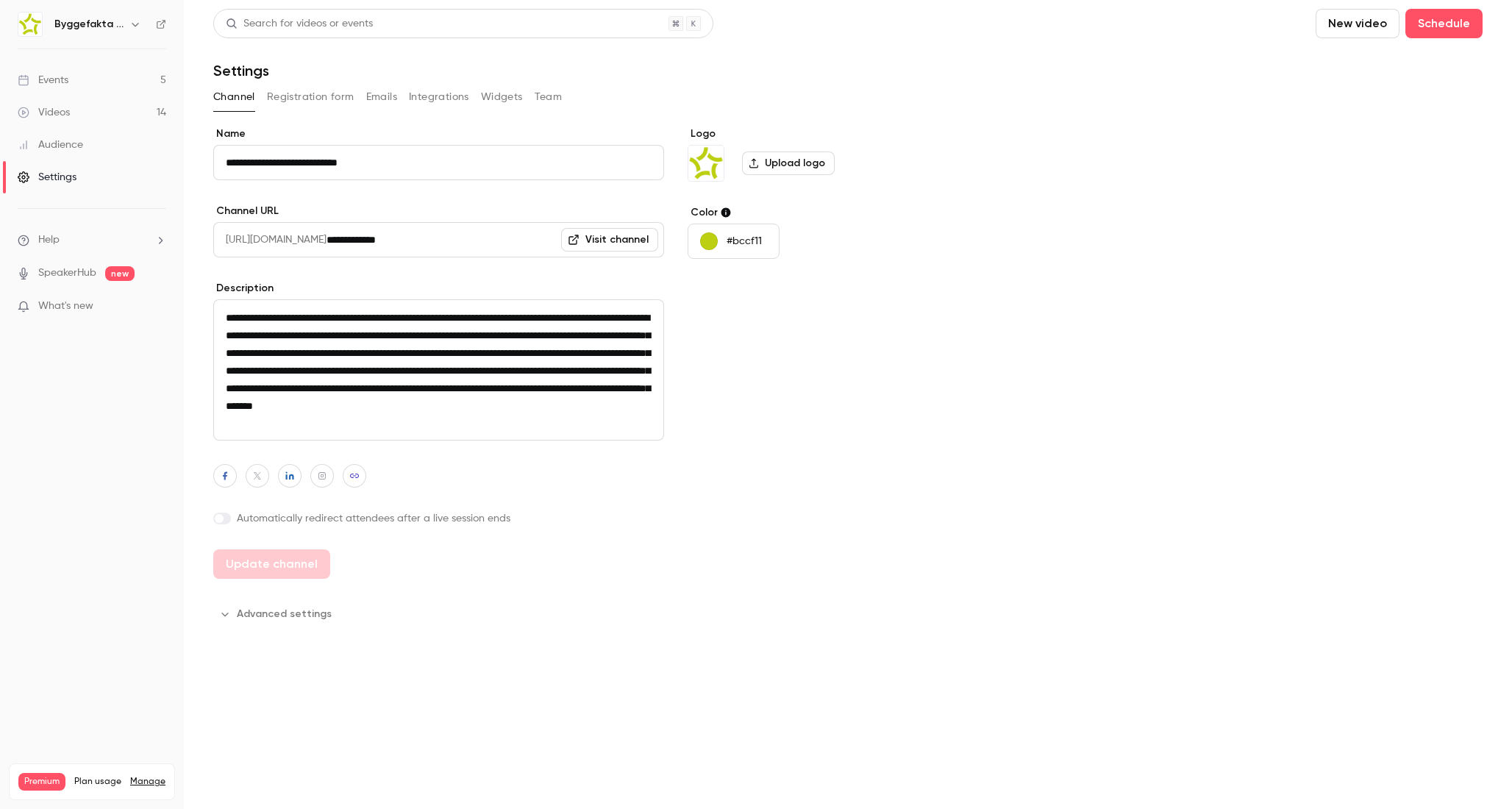
click at [77, 86] on link "Events 5" at bounding box center [92, 80] width 184 height 32
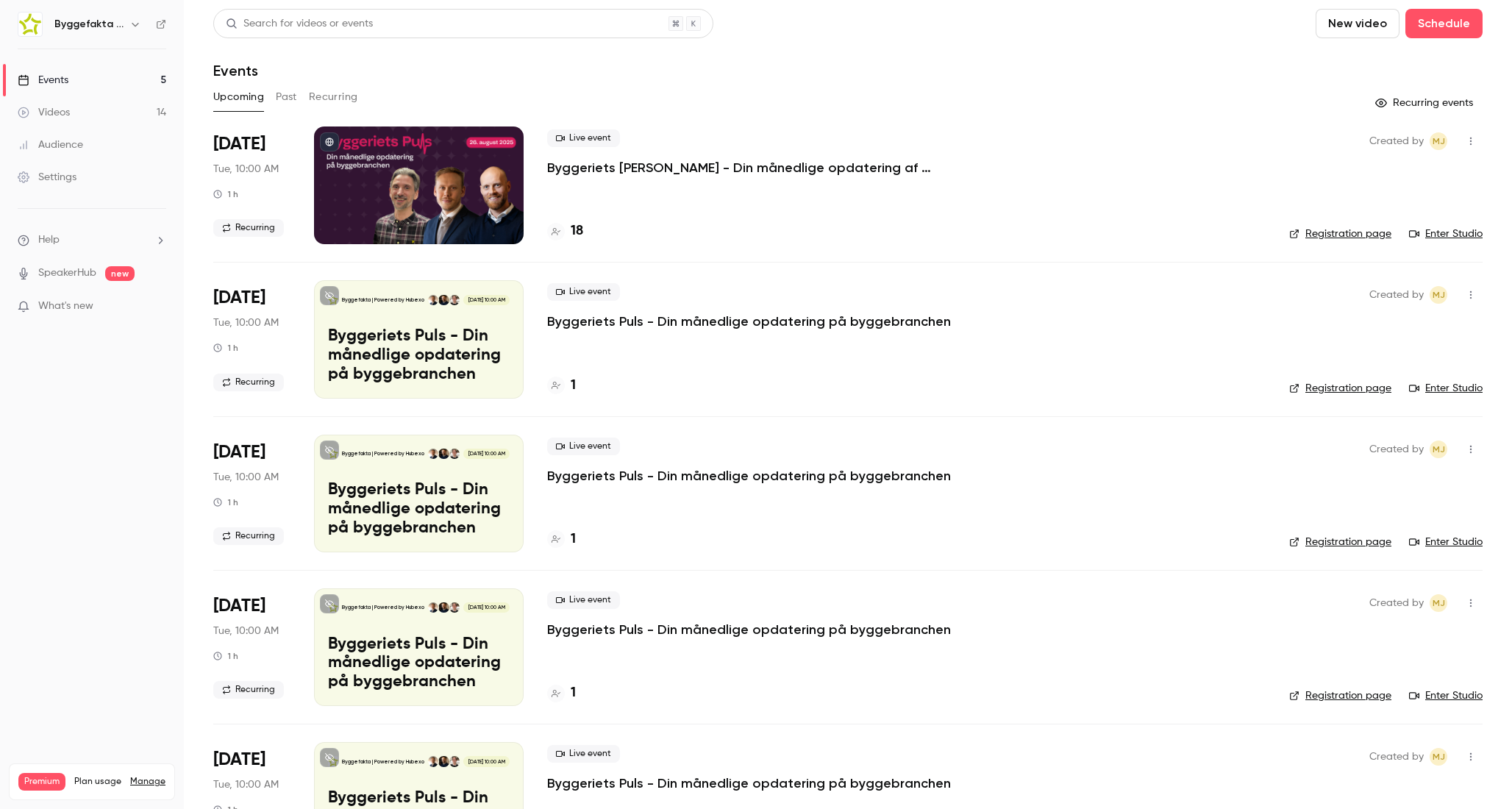
click at [1419, 105] on button "Recurring events" at bounding box center [1425, 103] width 114 height 23
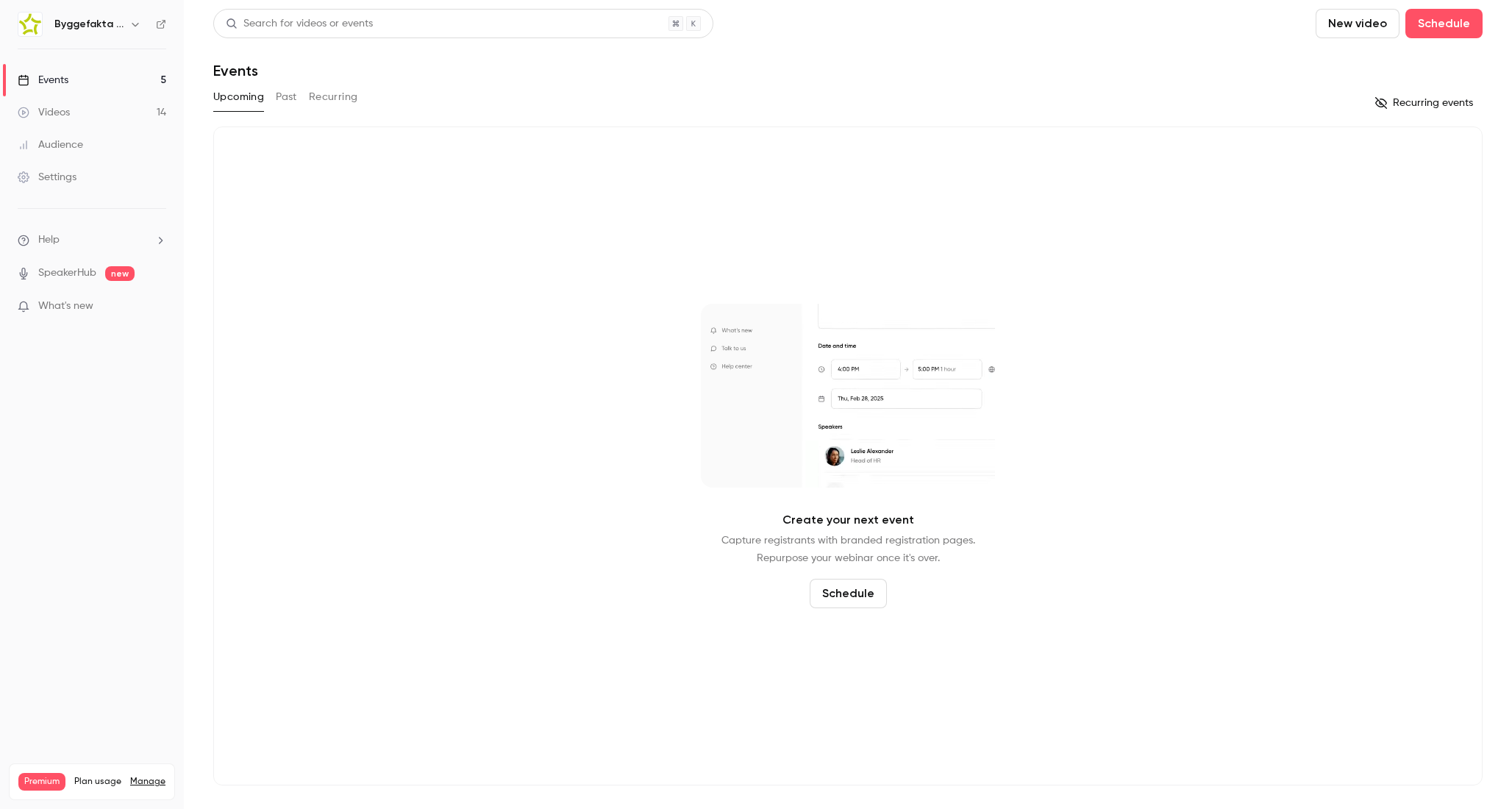
click at [1419, 105] on button "Recurring events" at bounding box center [1425, 103] width 114 height 23
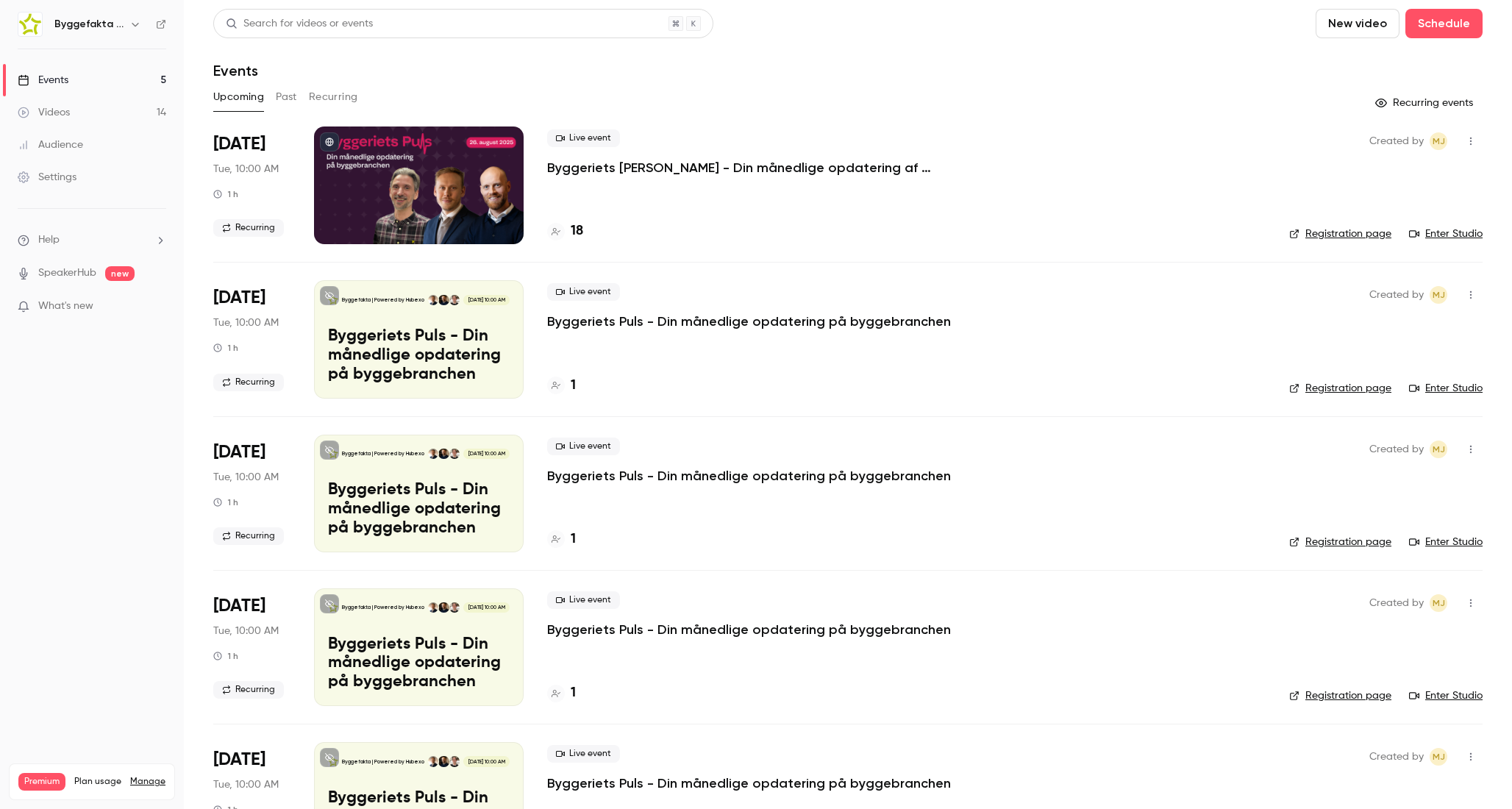
click at [1460, 135] on button "button" at bounding box center [1470, 141] width 23 height 23
click at [1460, 135] on div at bounding box center [756, 404] width 1512 height 809
click at [1339, 237] on link "Registration page" at bounding box center [1340, 234] width 102 height 15
click at [284, 92] on button "Past" at bounding box center [286, 97] width 22 height 23
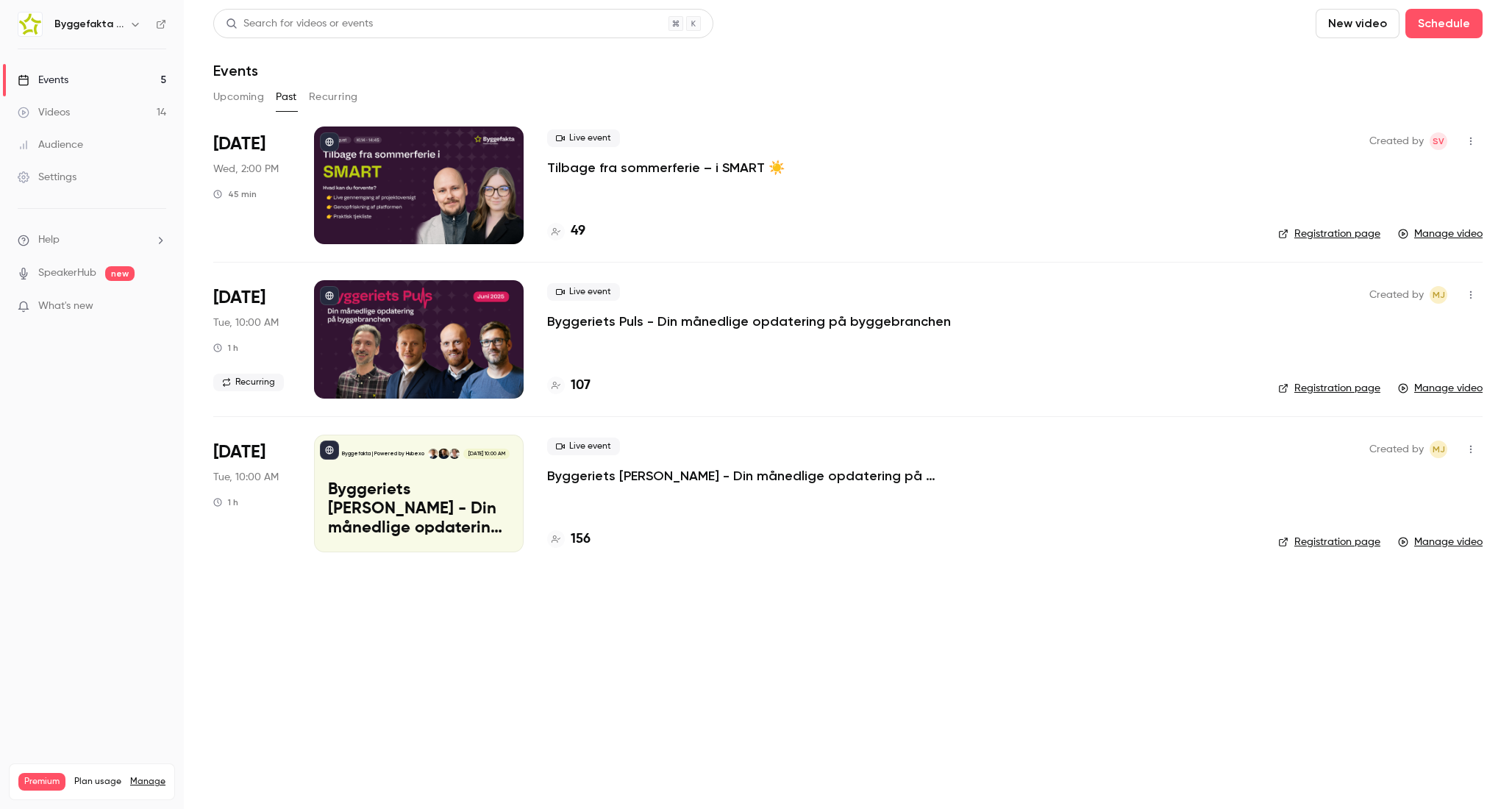
click at [245, 106] on button "Upcoming" at bounding box center [238, 97] width 51 height 23
